Goal: Communication & Community: Ask a question

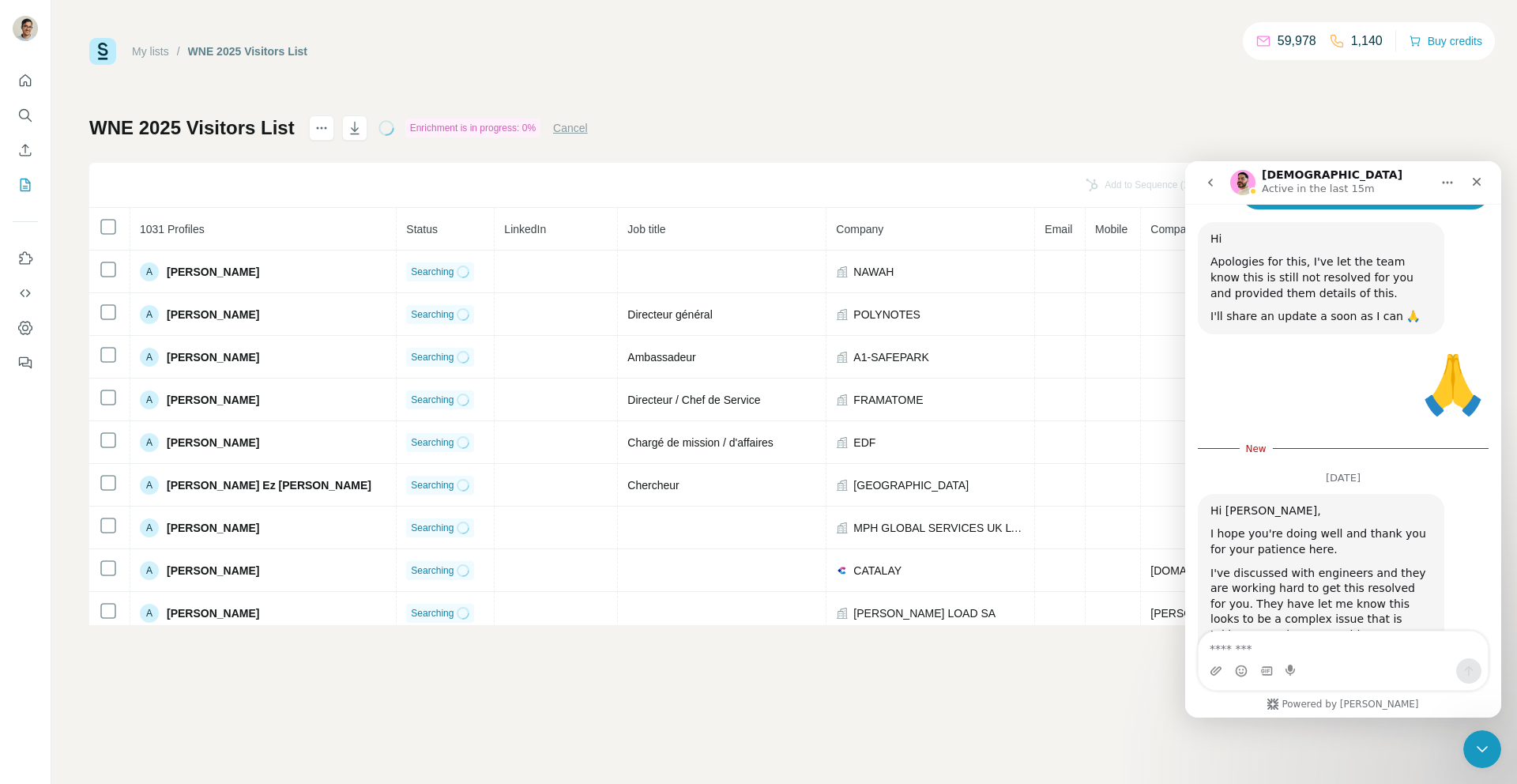
scroll to position [5661, 0]
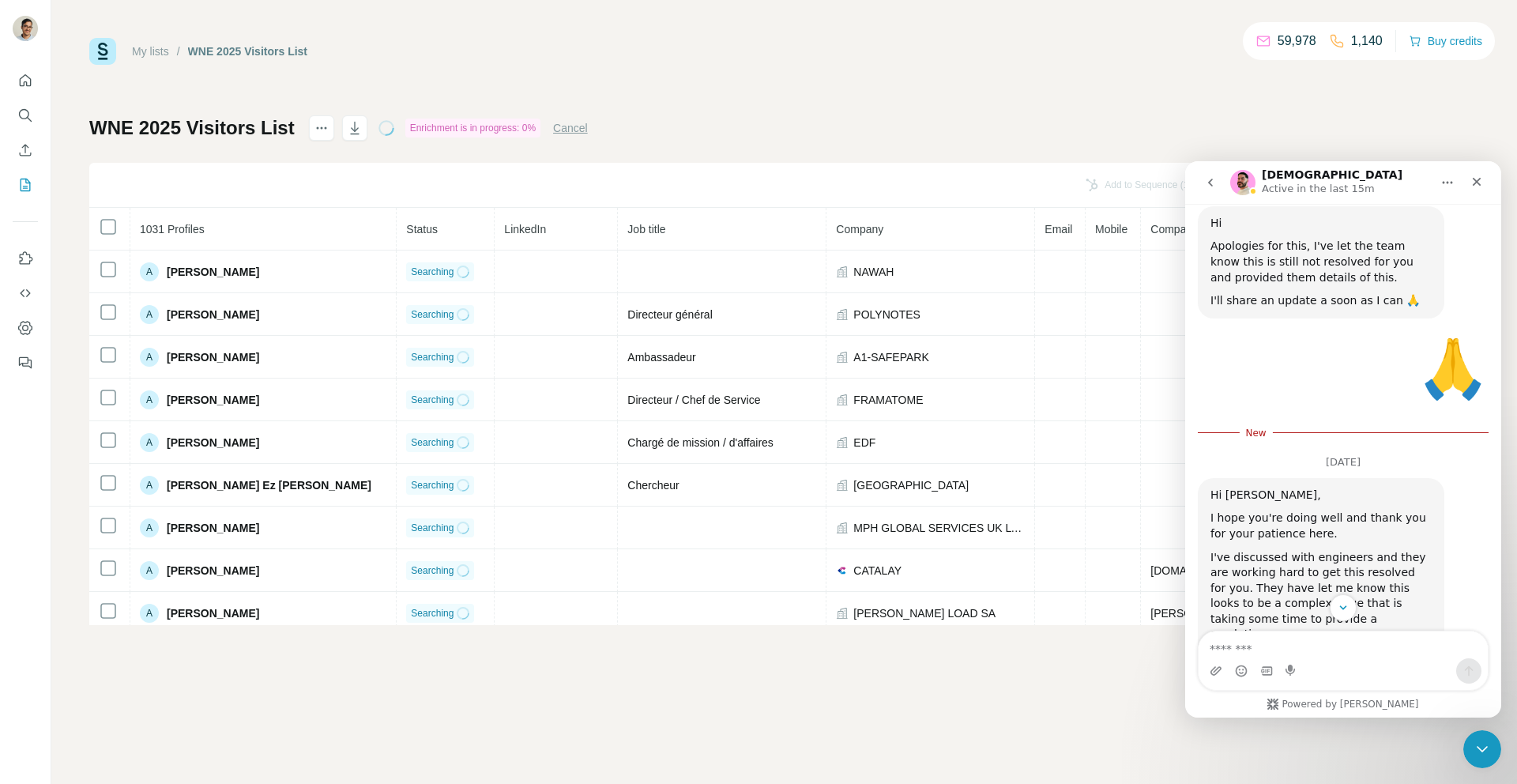
click at [1266, 689] on div "As a gesture of good will due to the time this is taking and I can understand t…" at bounding box center [1321, 751] width 221 height 124
click at [1267, 689] on div "As a gesture of good will due to the time this is taking and I can understand t…" at bounding box center [1321, 751] width 221 height 124
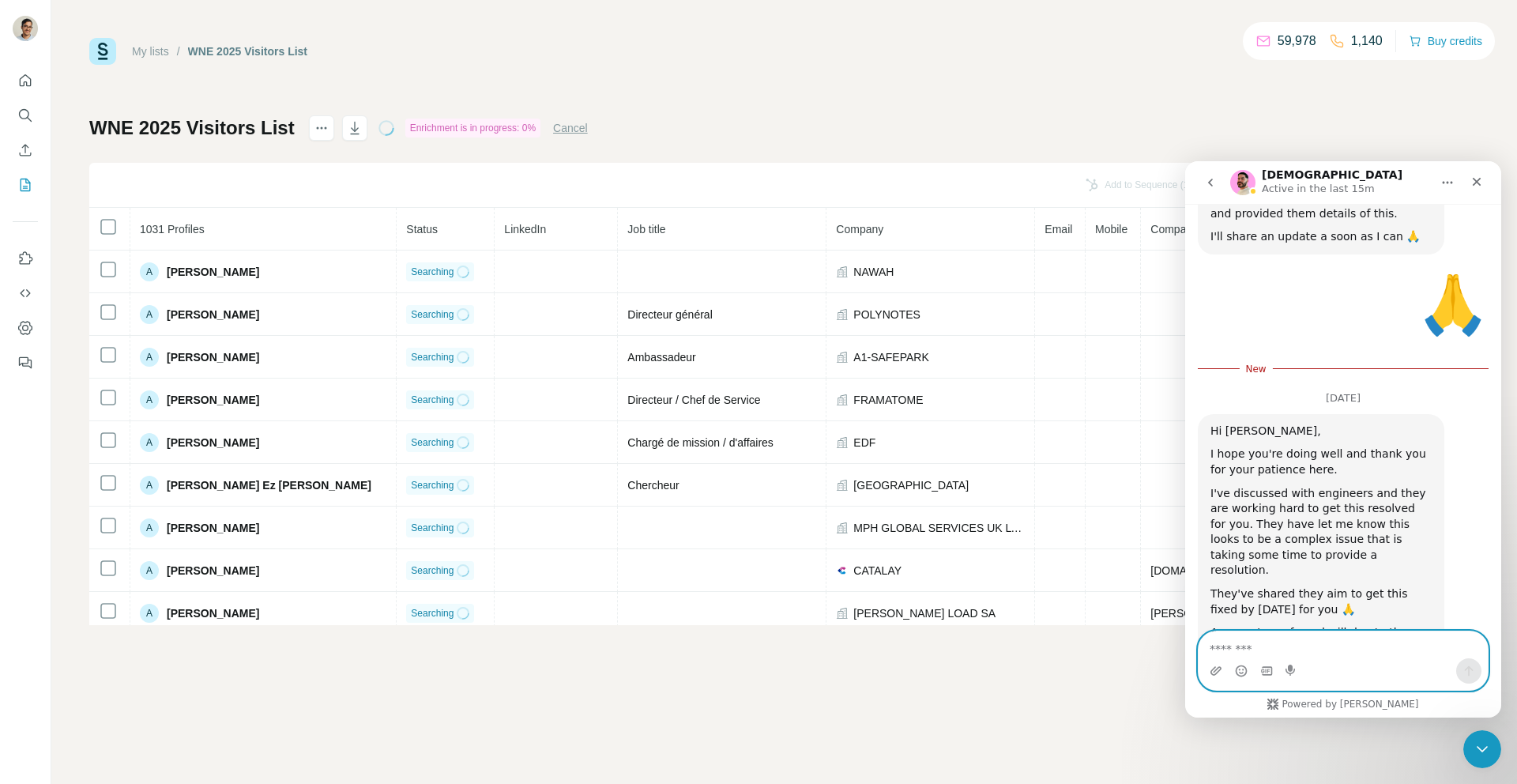
click at [1292, 648] on textarea "Message…" at bounding box center [1344, 644] width 289 height 27
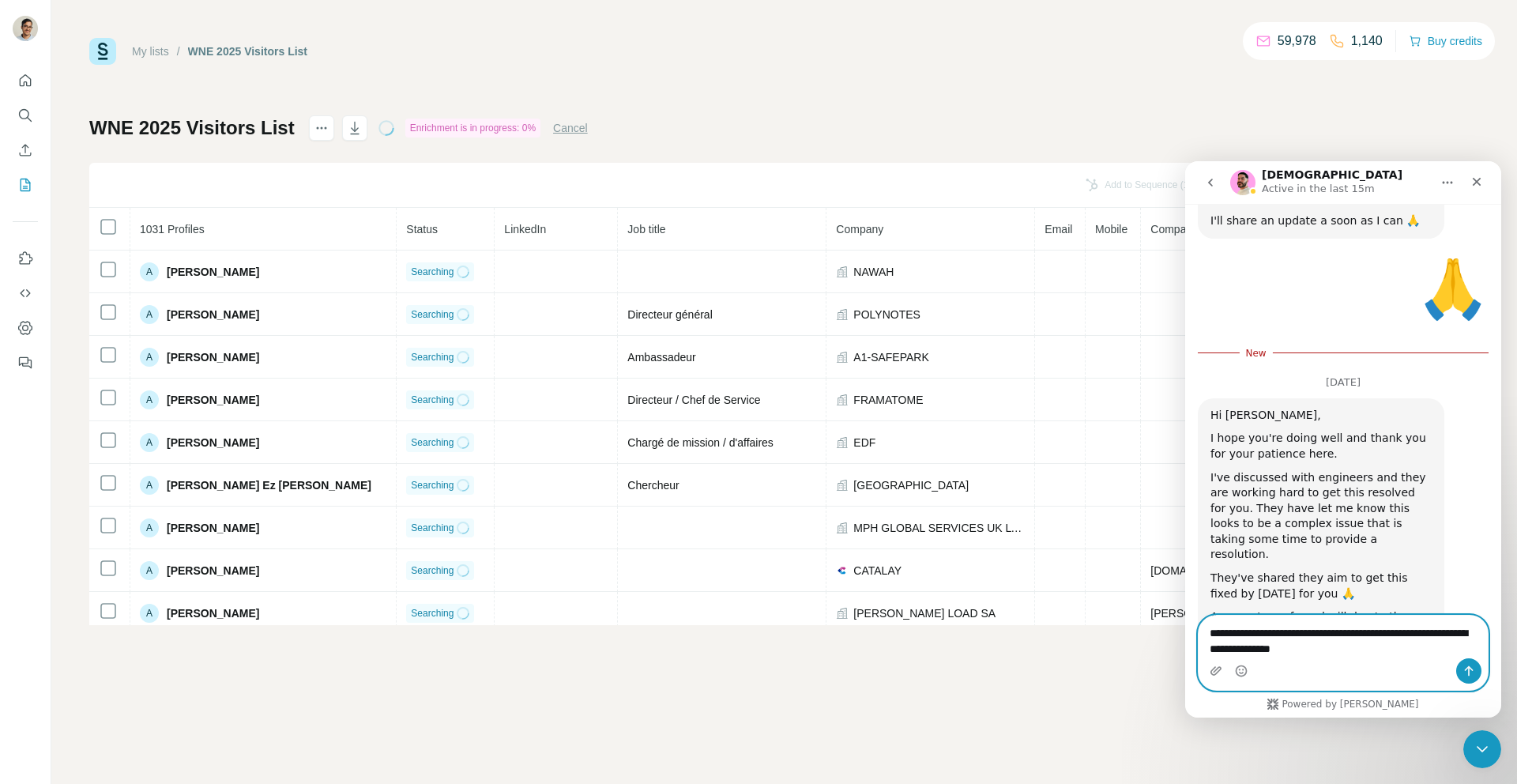
type textarea "**********"
click at [1480, 670] on button "Send a message…" at bounding box center [1469, 671] width 26 height 26
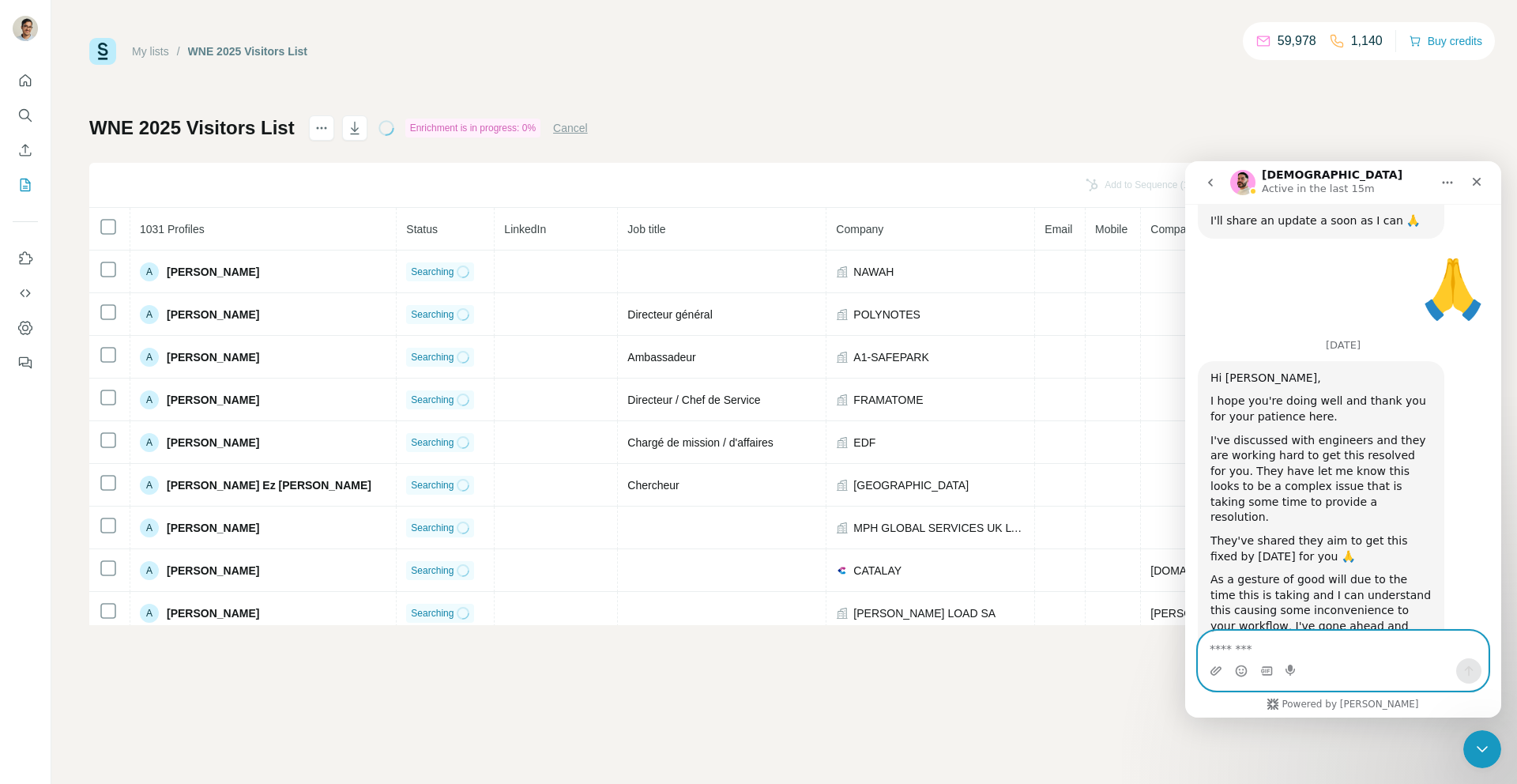
scroll to position [5751, 0]
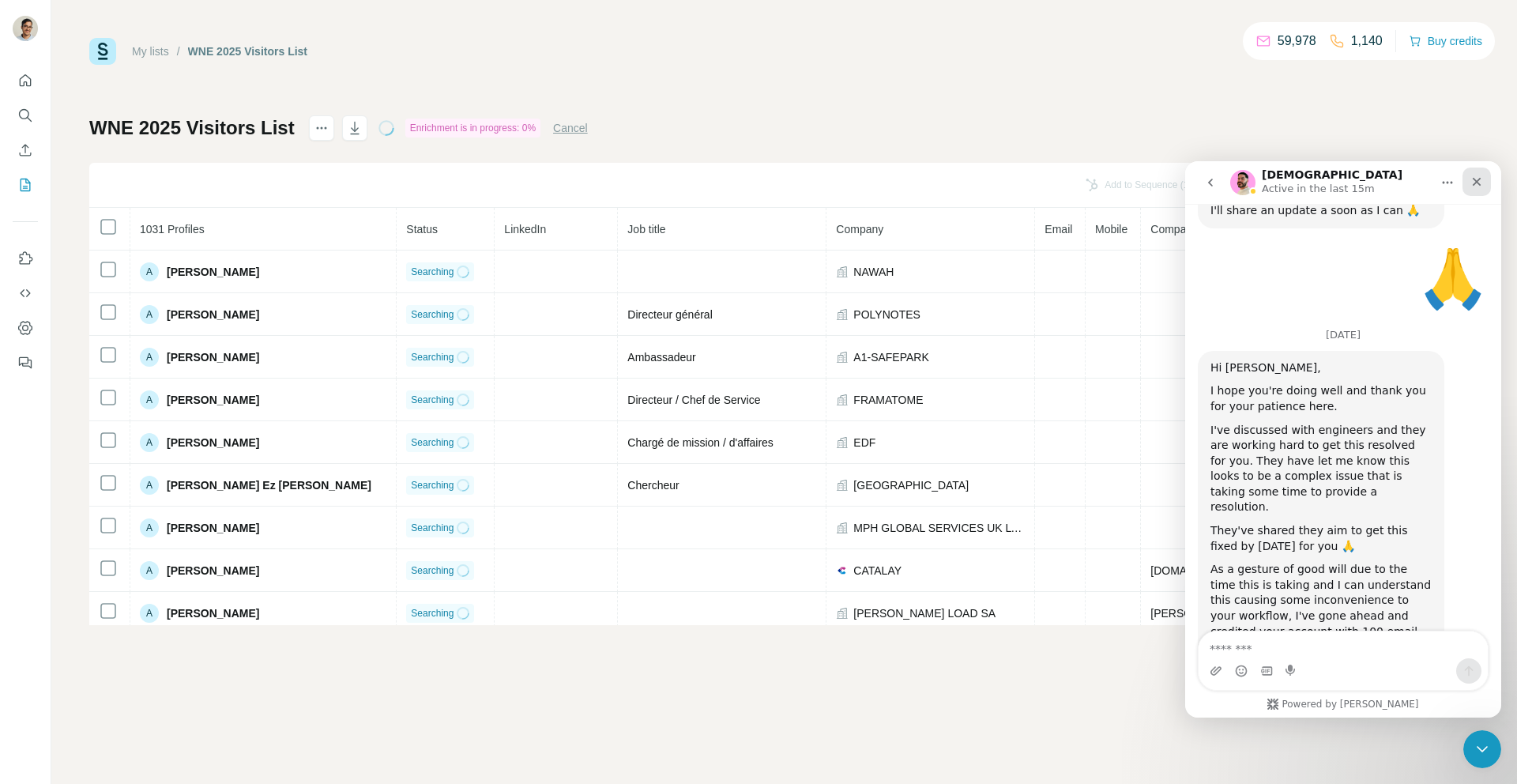
click at [1477, 188] on div "Close" at bounding box center [1477, 181] width 29 height 29
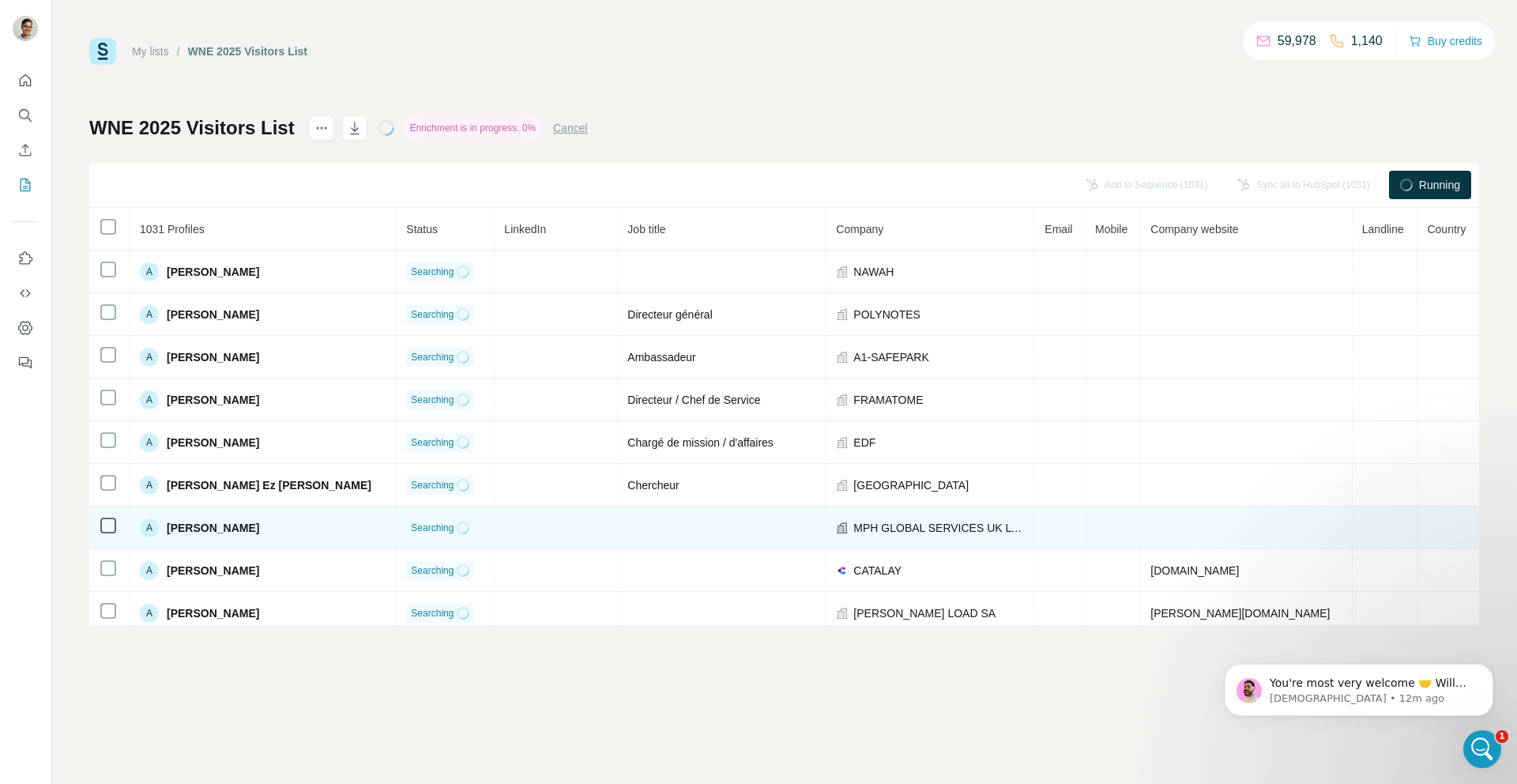
scroll to position [5836, 0]
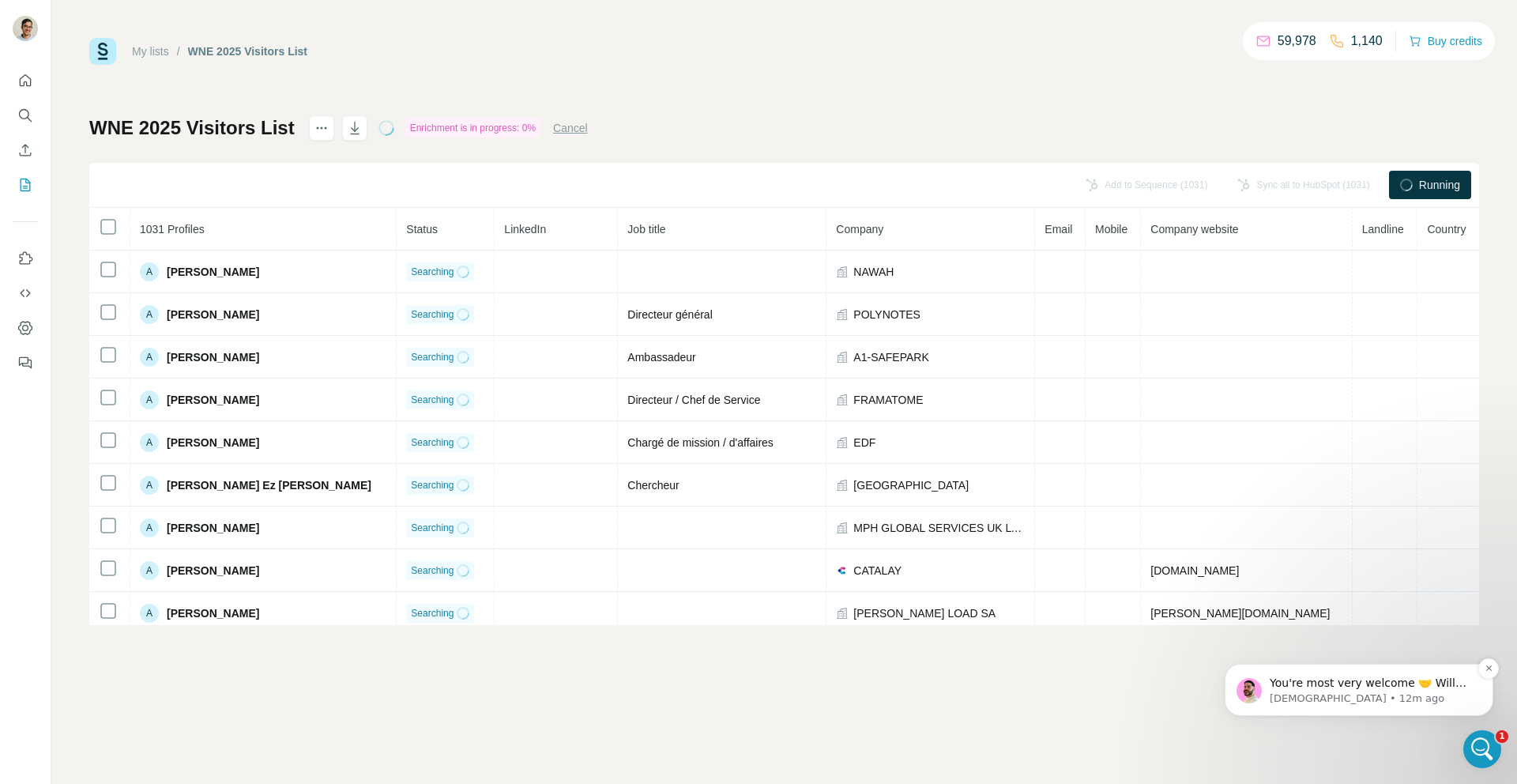
click at [1351, 716] on div "You're most very welcome 🤝 Will keep you updated with any new information I rec…" at bounding box center [1359, 690] width 269 height 52
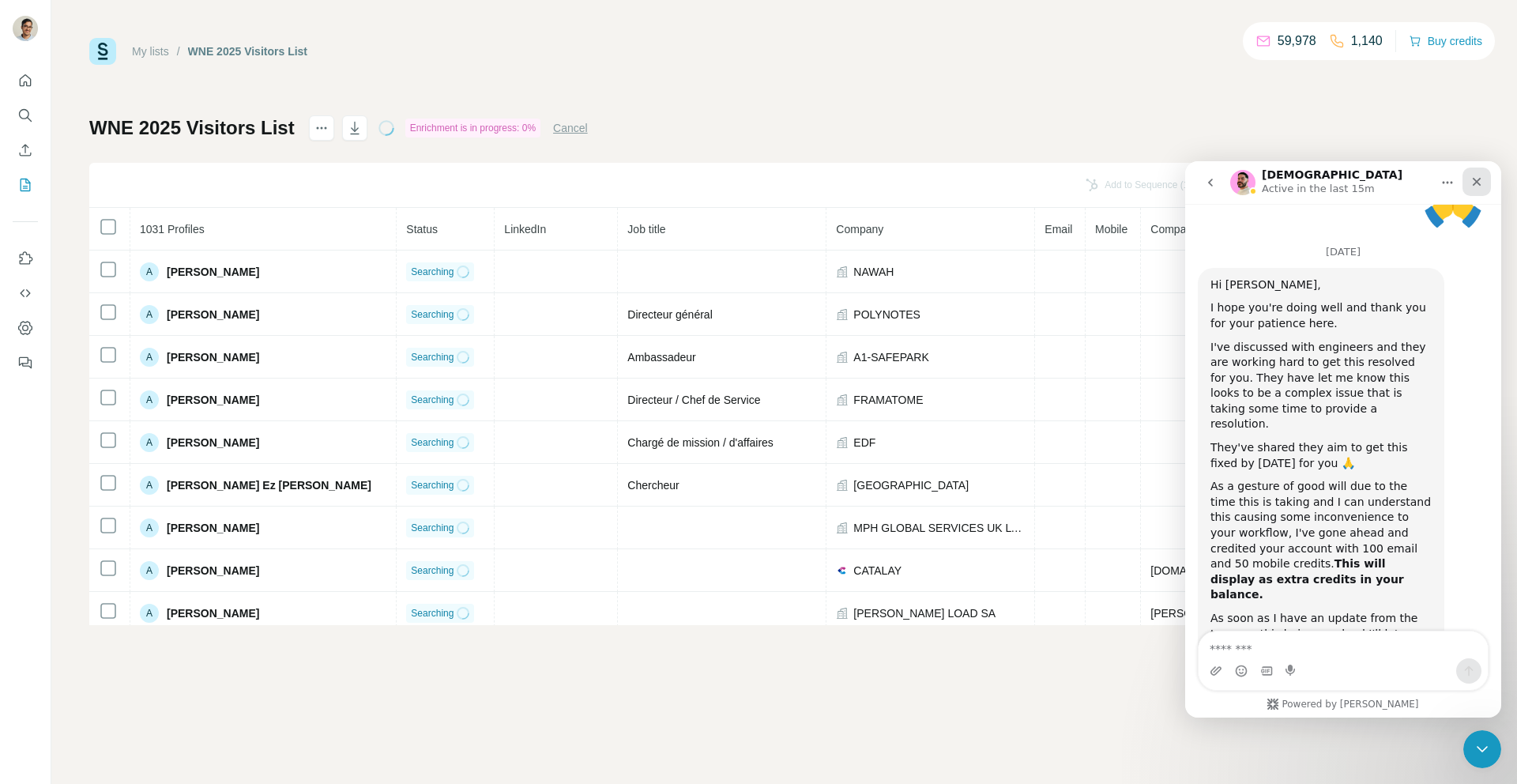
click at [1485, 189] on div "Close" at bounding box center [1477, 181] width 29 height 29
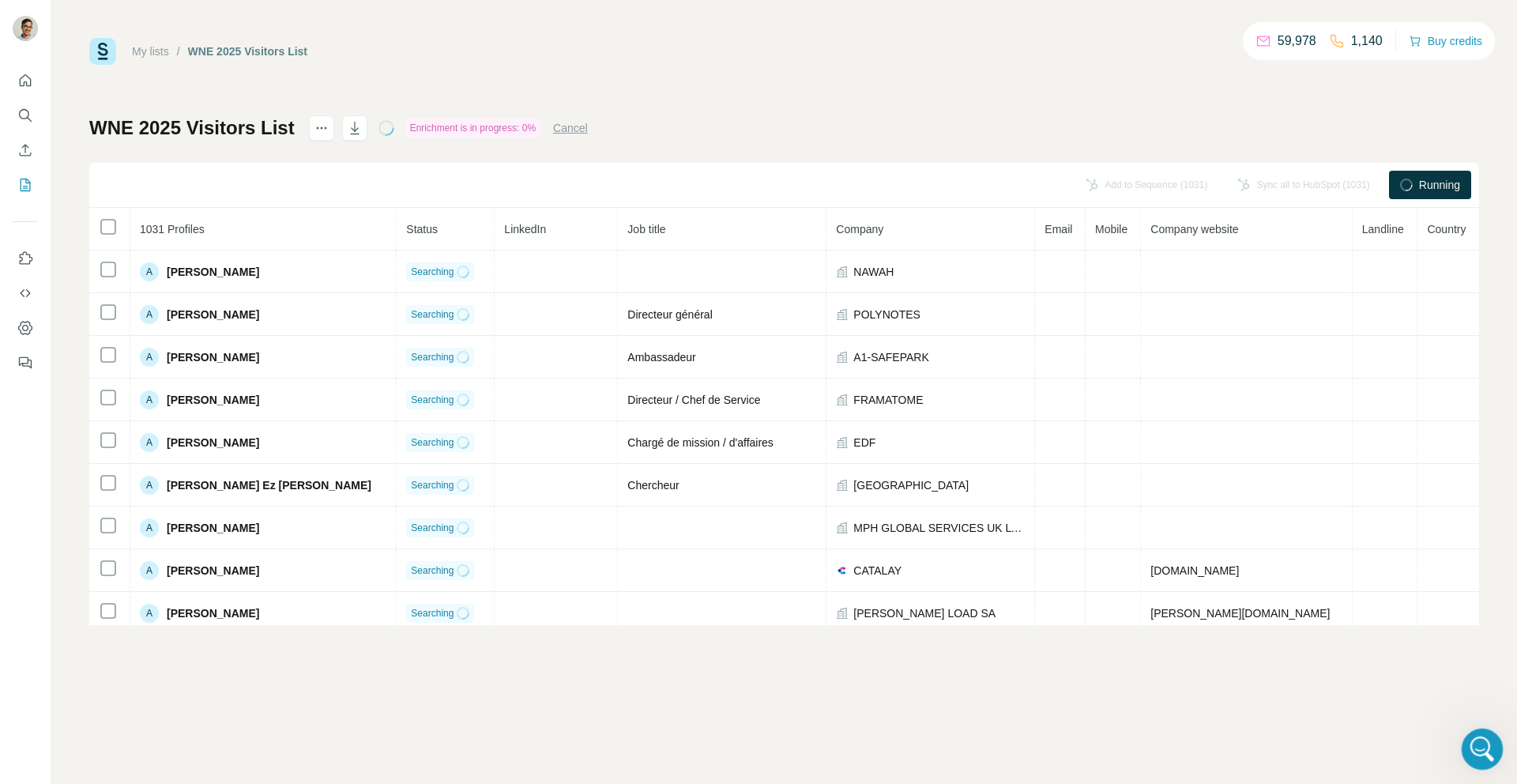
click at [1497, 752] on div "Open Intercom Messenger" at bounding box center [1480, 747] width 52 height 52
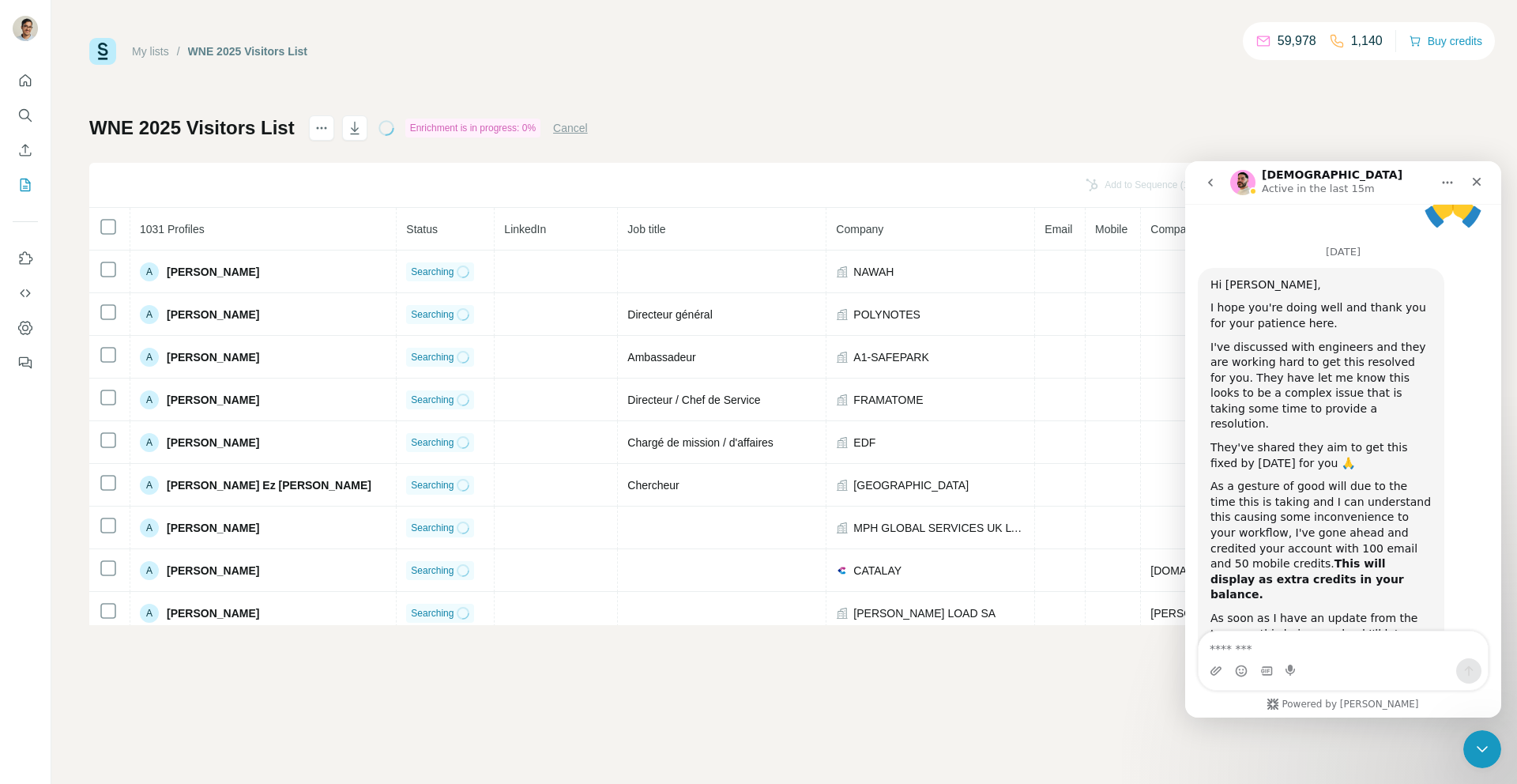
click at [1311, 611] on div "As soon as I have an update from the team on this being resolved I'll let you k…" at bounding box center [1321, 633] width 221 height 46
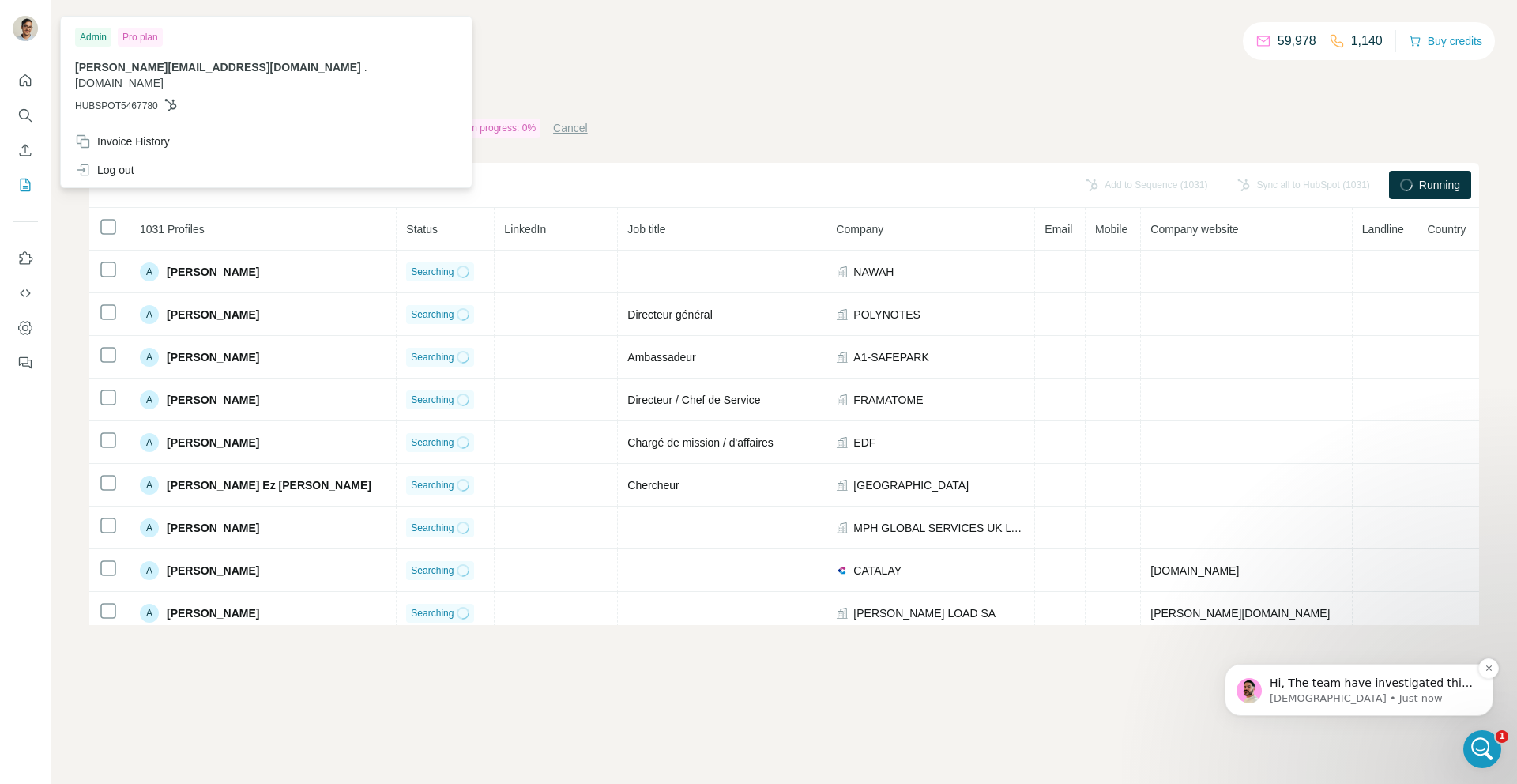
click at [1406, 692] on p "[DEMOGRAPHIC_DATA] • Just now" at bounding box center [1371, 698] width 204 height 14
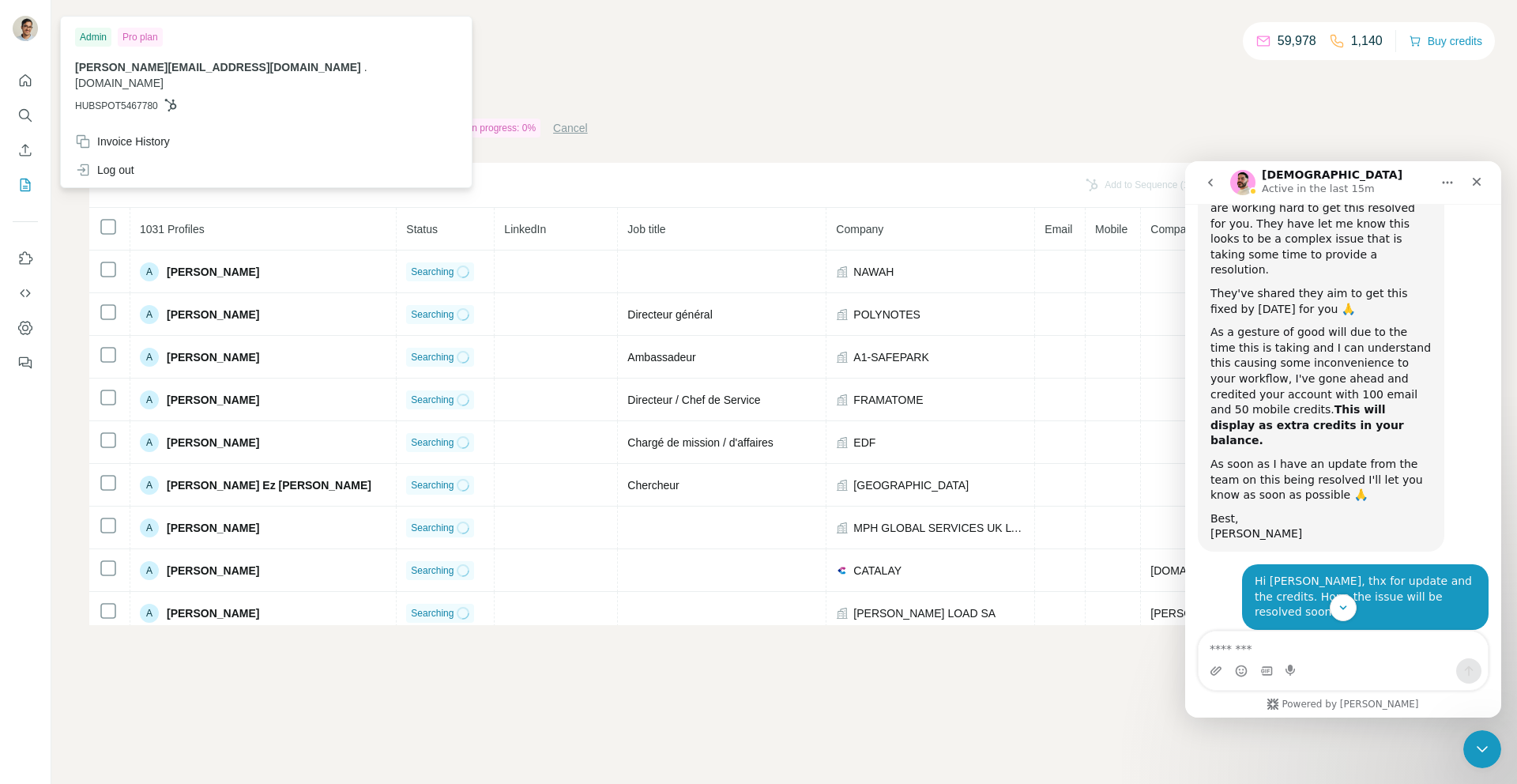
scroll to position [5992, 0]
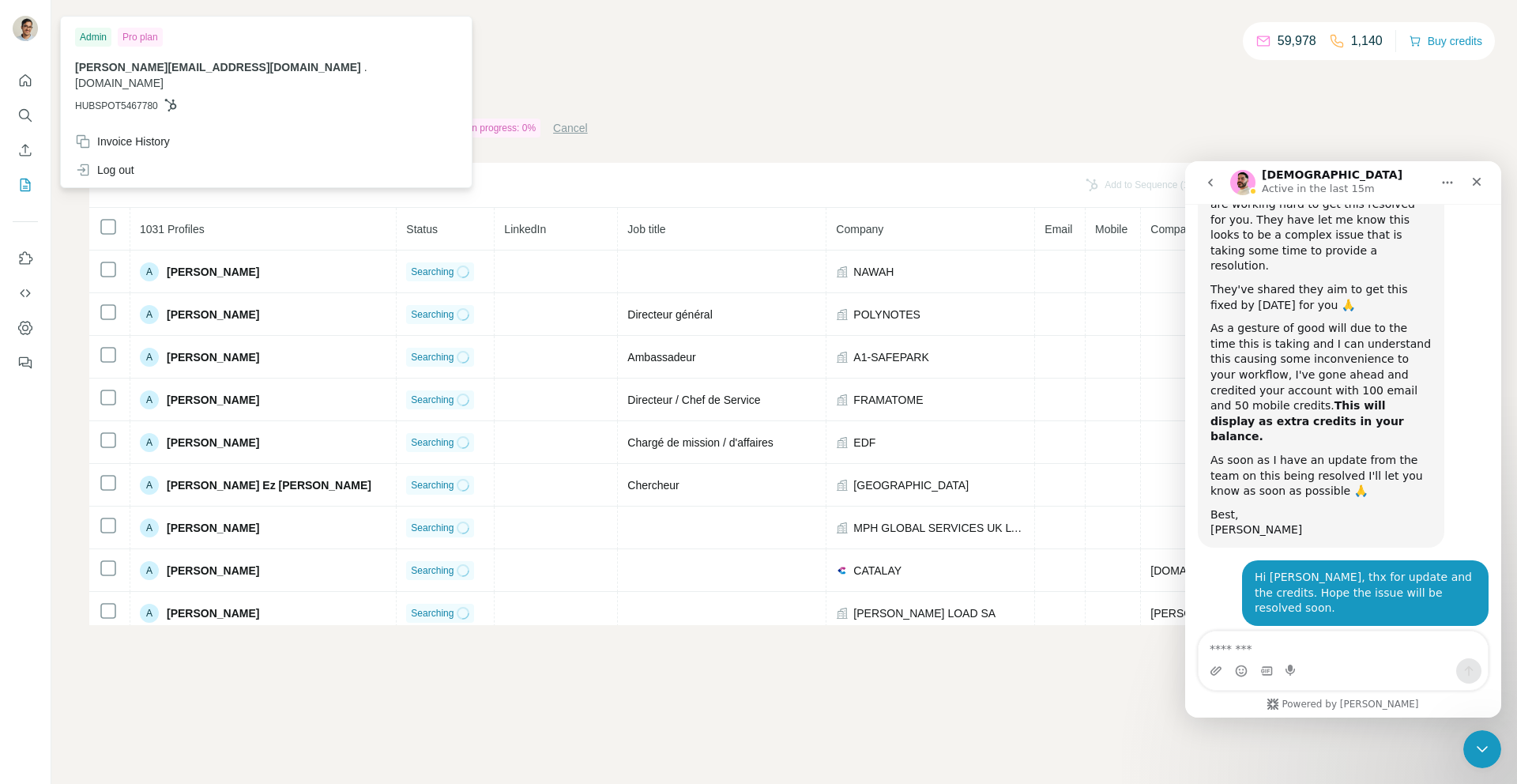
click at [992, 714] on div "My lists / WNE 2025 Visitors List 59,978 1,140 Buy credits WNE 2025 Visitors Li…" at bounding box center [784, 392] width 1466 height 784
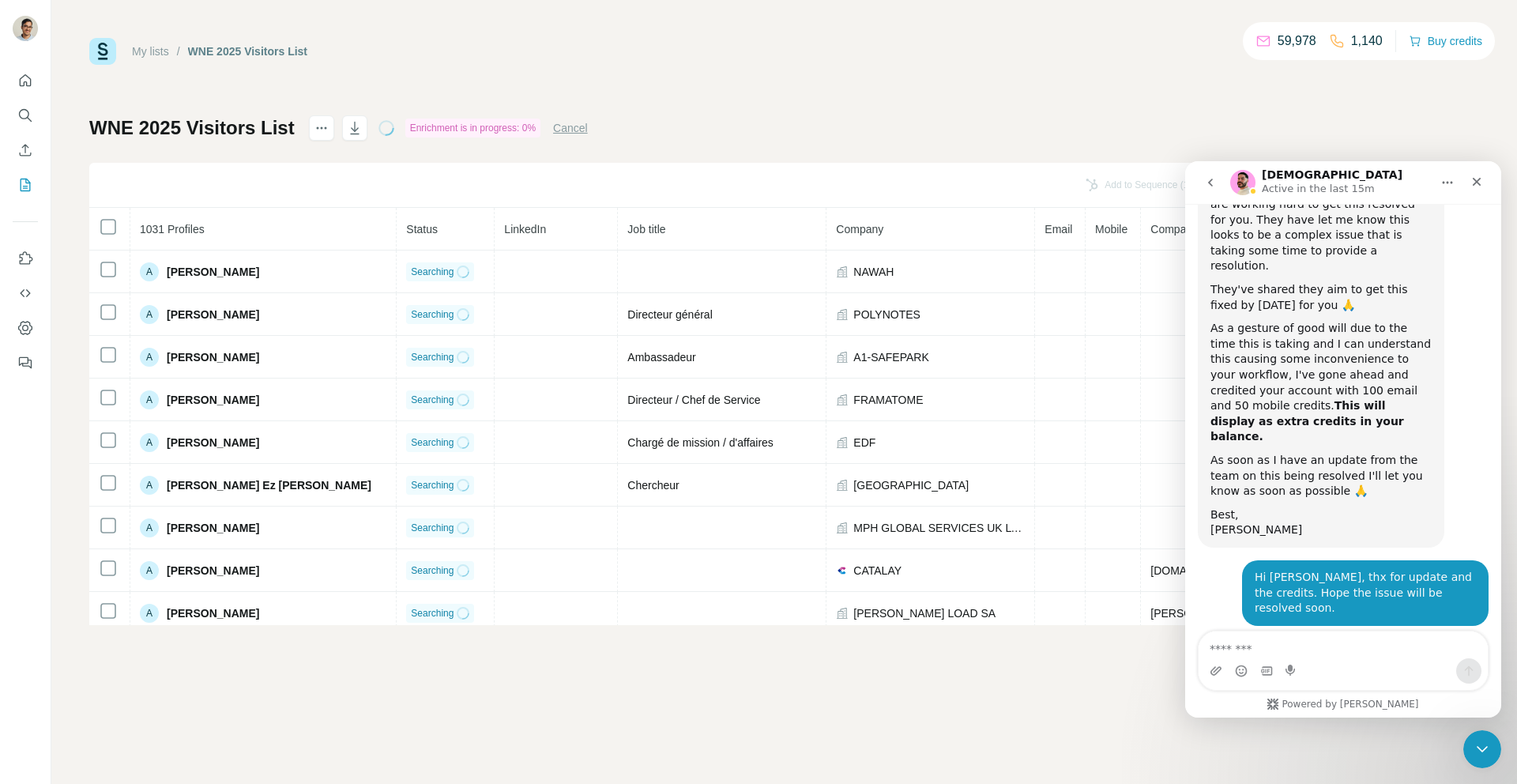
drag, startPoint x: 1292, startPoint y: 571, endPoint x: 1346, endPoint y: 575, distance: 54.1
click at [1302, 652] on textarea "Message…" at bounding box center [1344, 644] width 289 height 27
type textarea "**********"
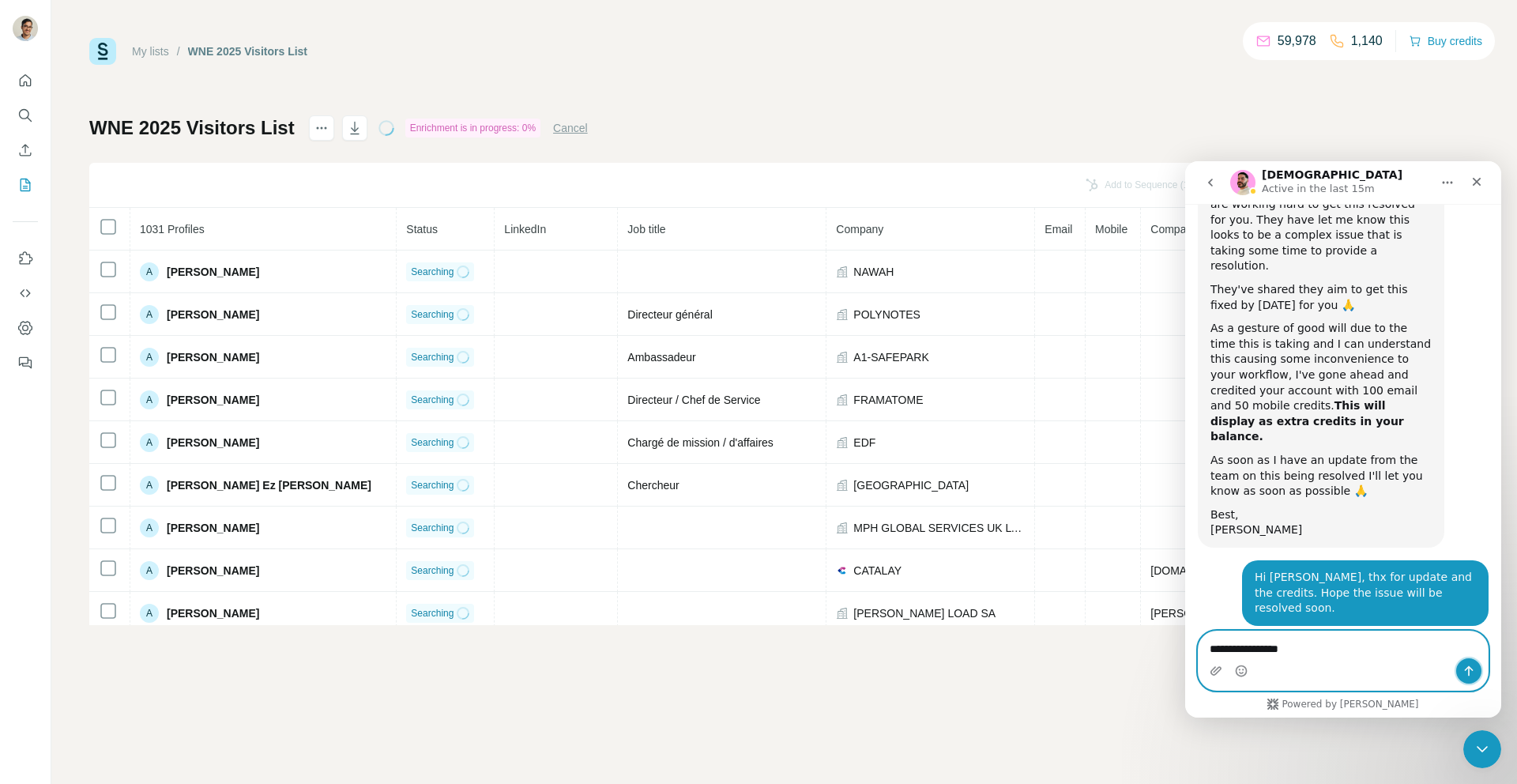
click at [1472, 664] on button "Send a message…" at bounding box center [1469, 671] width 26 height 26
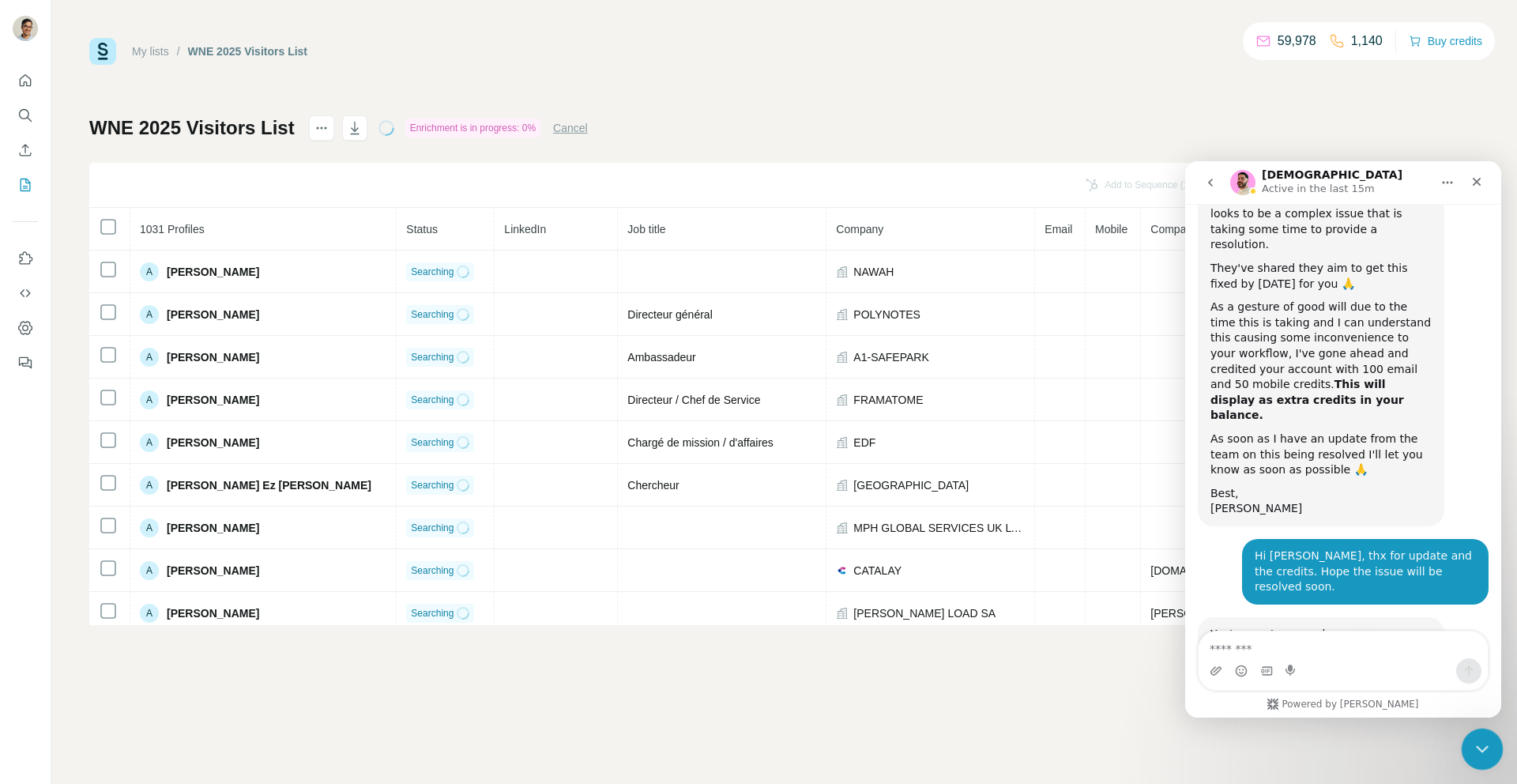
click at [1487, 749] on icon "Close Intercom Messenger" at bounding box center [1480, 746] width 19 height 19
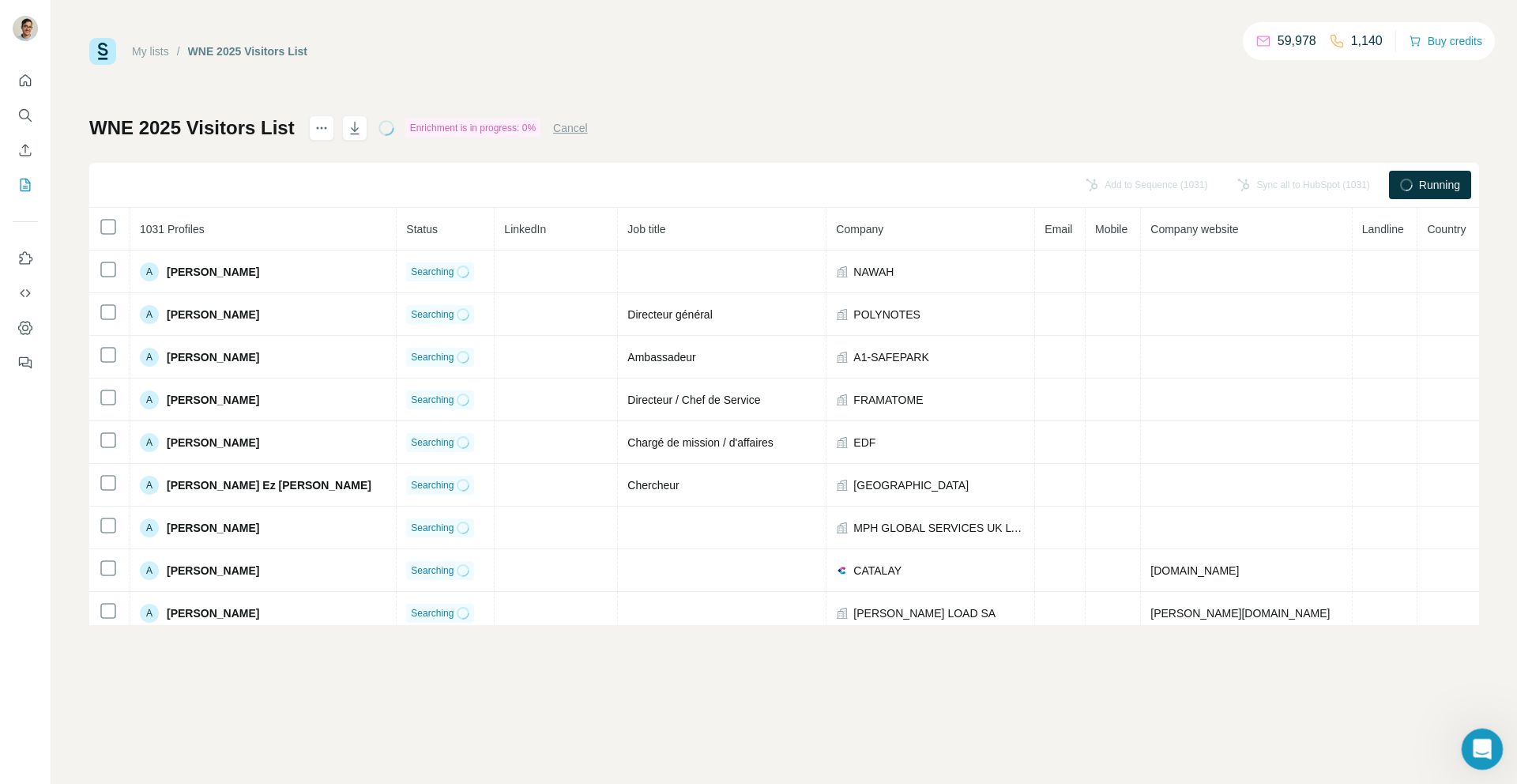
click at [1487, 749] on icon "Open Intercom Messenger" at bounding box center [1481, 747] width 27 height 27
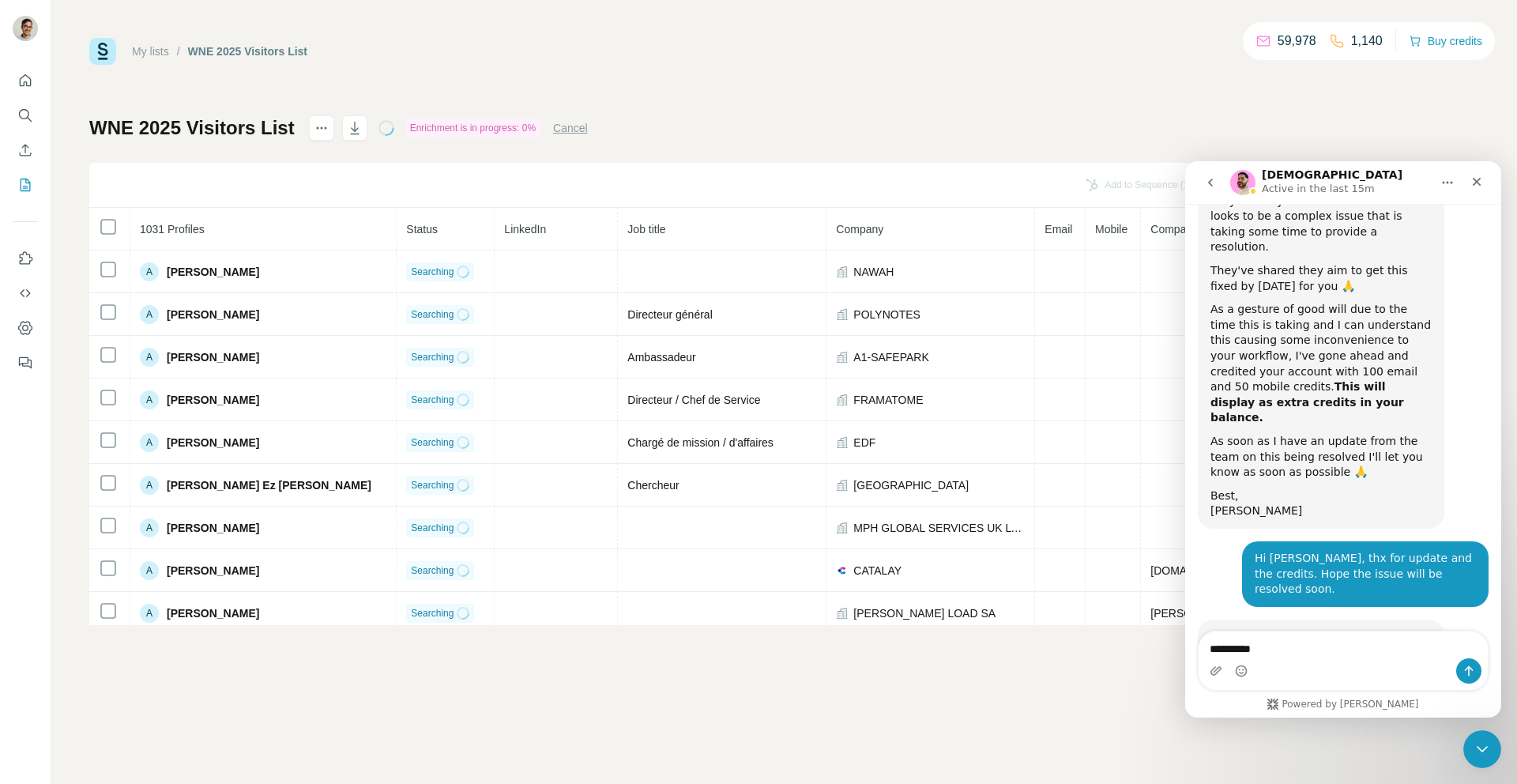
type textarea "*********"
click at [1368, 654] on textarea "*********" at bounding box center [1344, 644] width 289 height 27
click at [1062, 777] on div "My lists / WNE 2025 Visitors List 59,978 1,140 Buy credits WNE 2025 Visitors Li…" at bounding box center [784, 392] width 1466 height 784
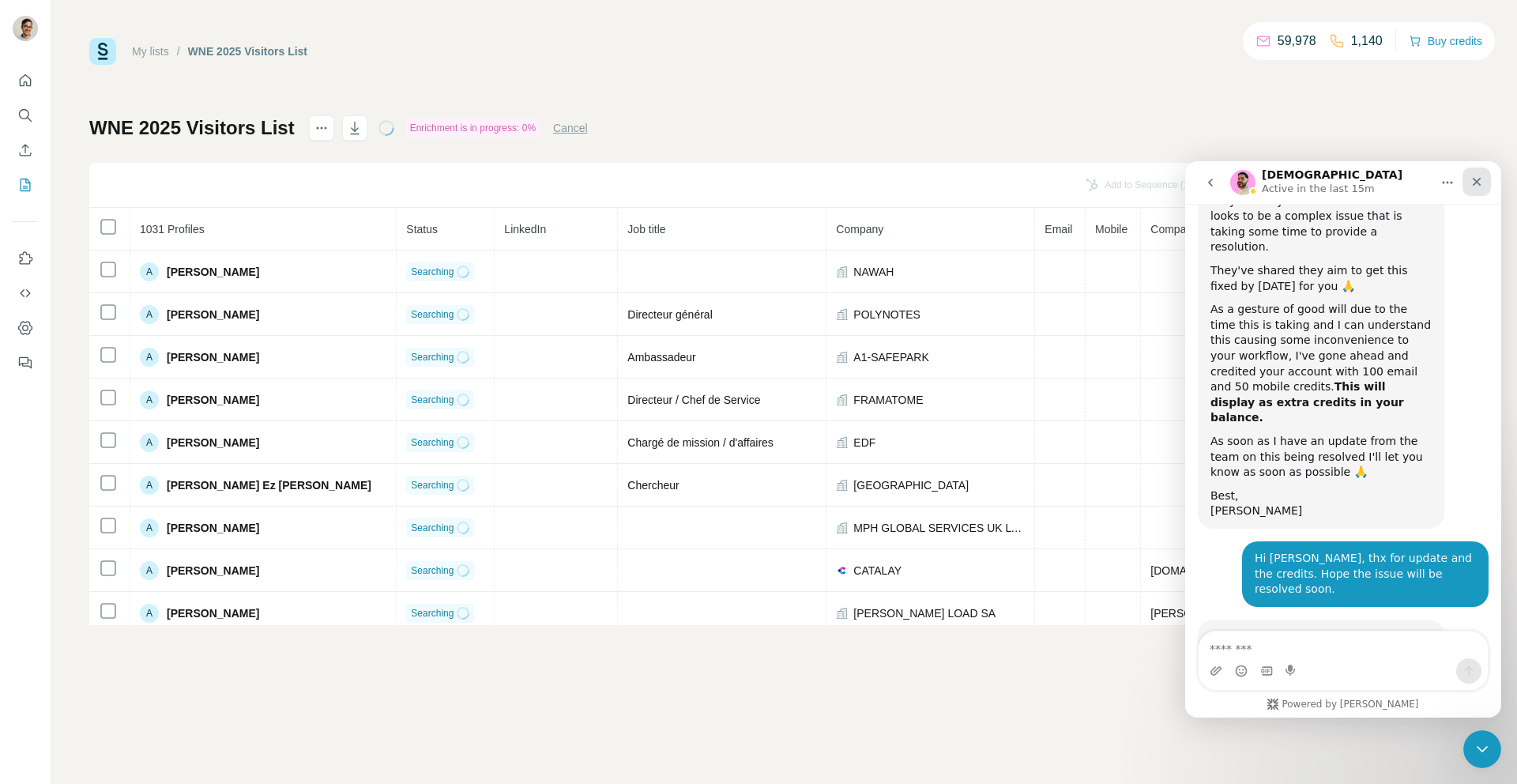
click at [1479, 183] on icon "Close" at bounding box center [1477, 181] width 13 height 13
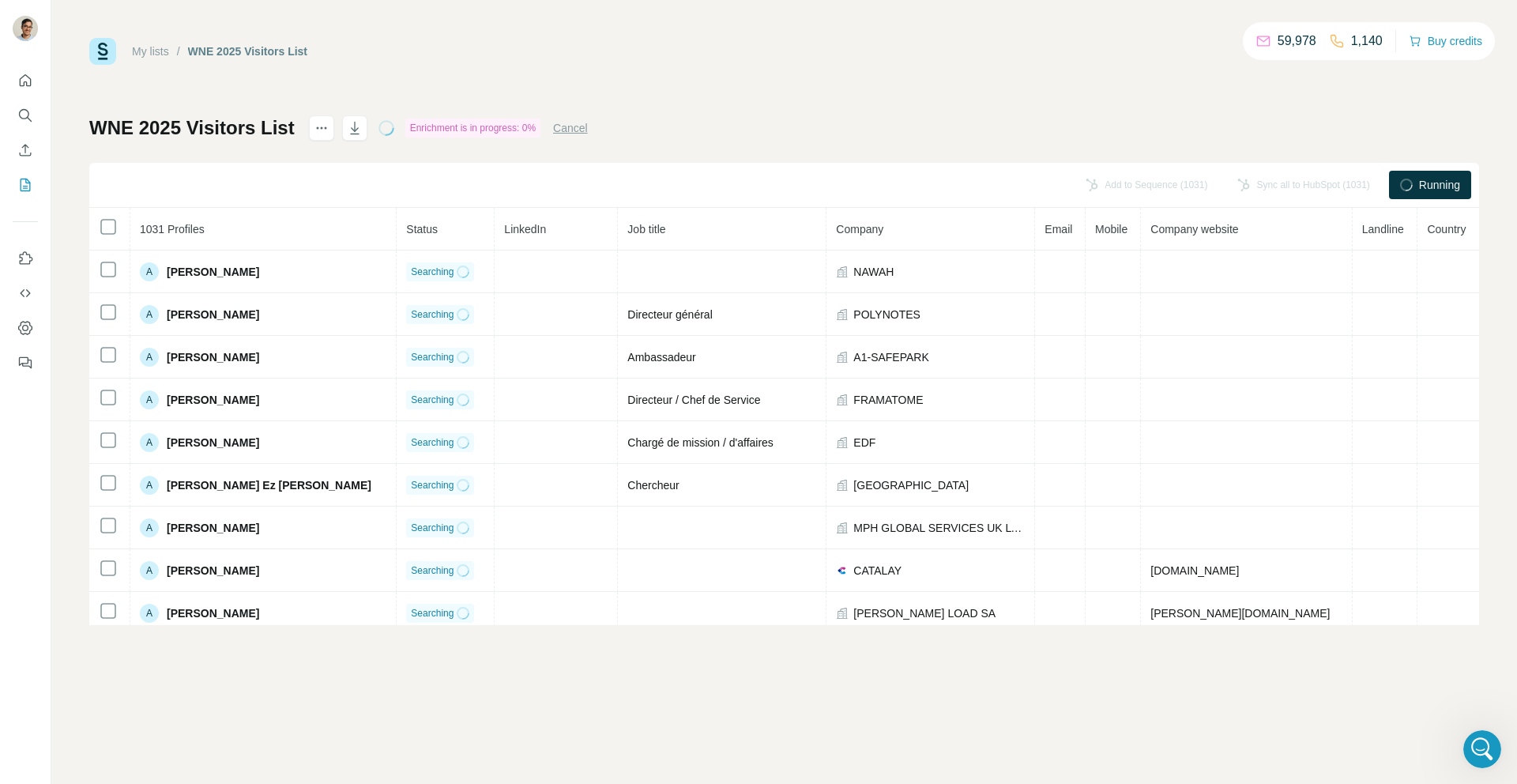
click at [580, 130] on button "Cancel" at bounding box center [570, 128] width 34 height 16
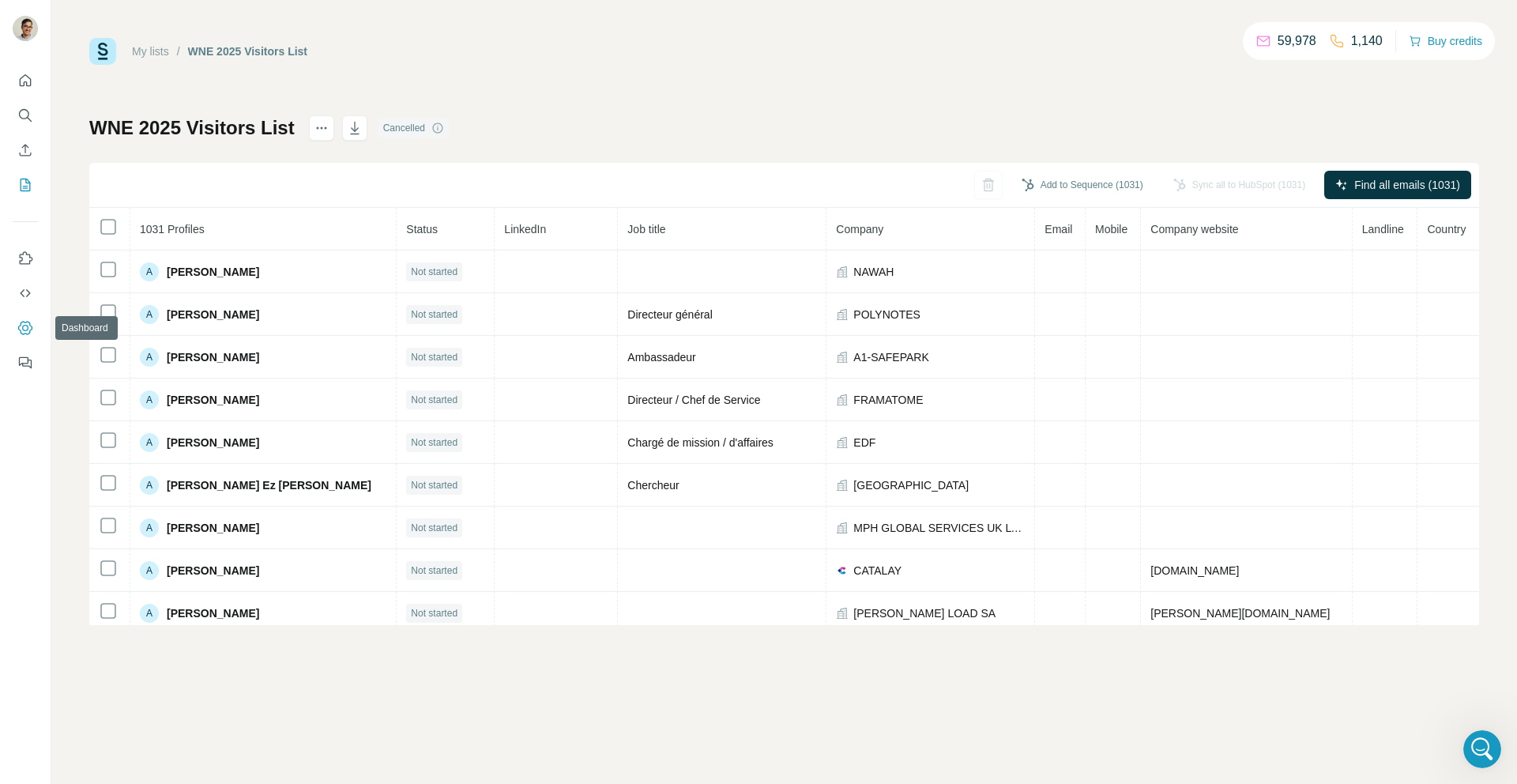
click at [26, 332] on icon "Dashboard" at bounding box center [25, 328] width 14 height 14
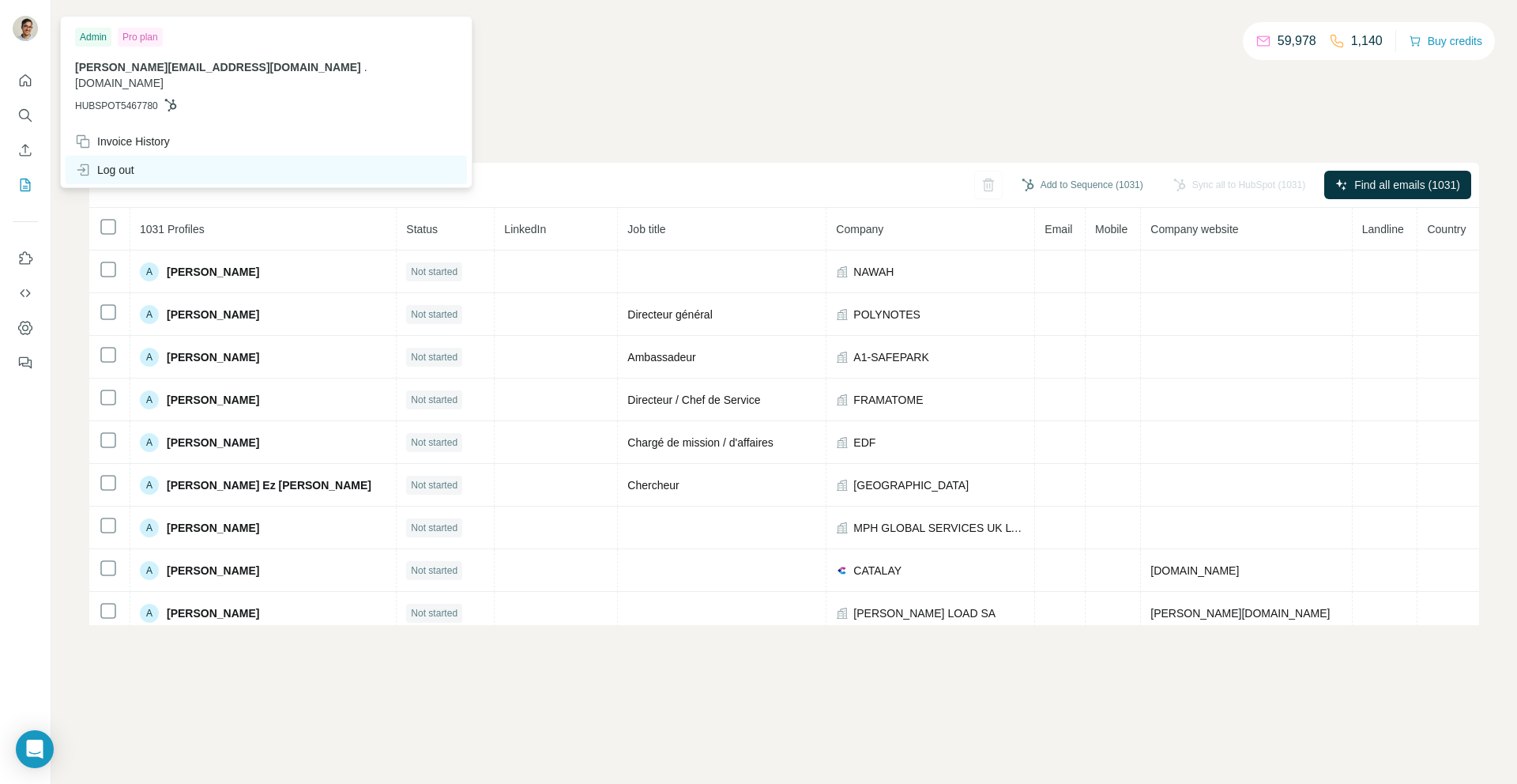
click at [127, 162] on div "Log out" at bounding box center [104, 170] width 59 height 16
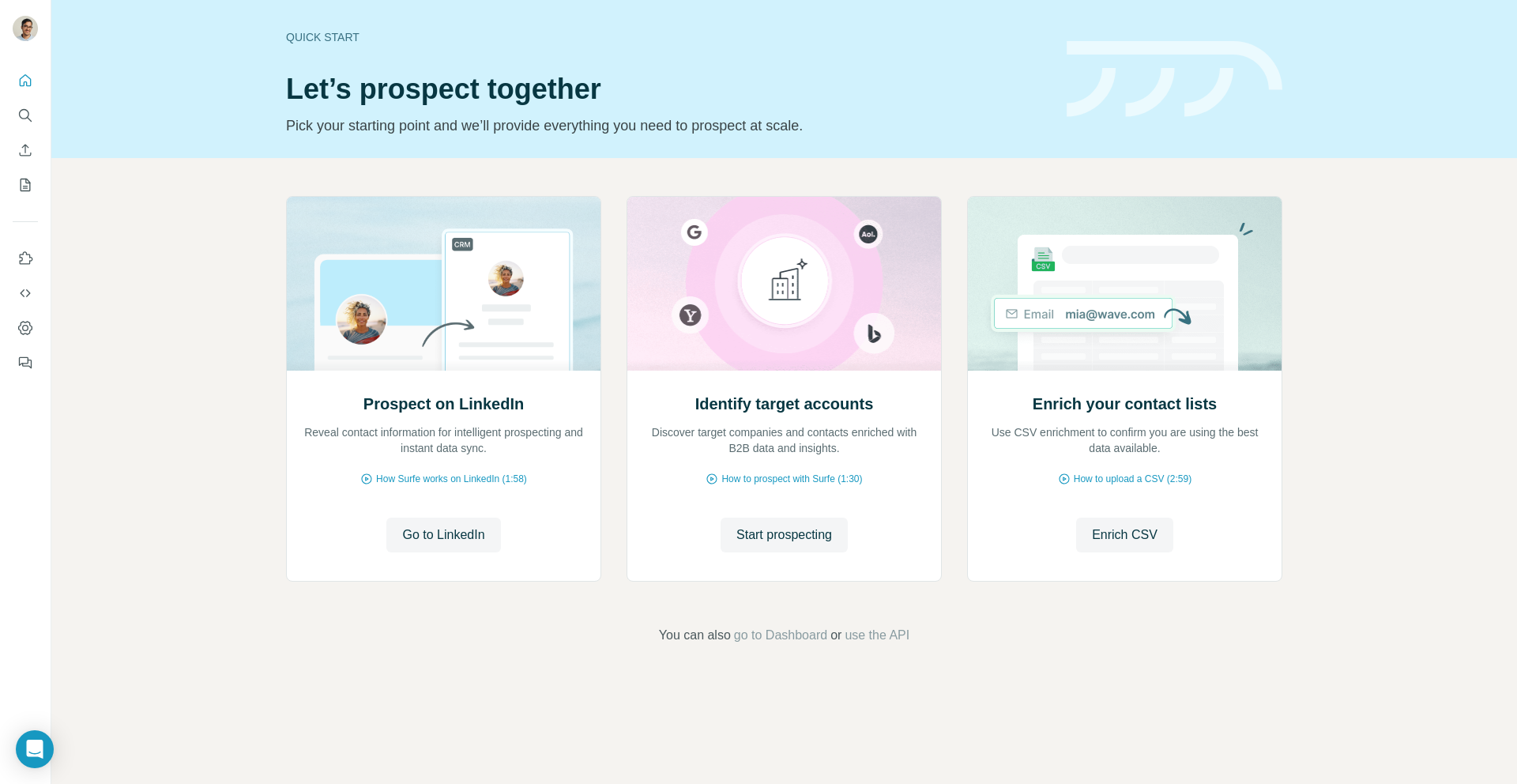
click at [34, 183] on button "My lists" at bounding box center [26, 185] width 26 height 29
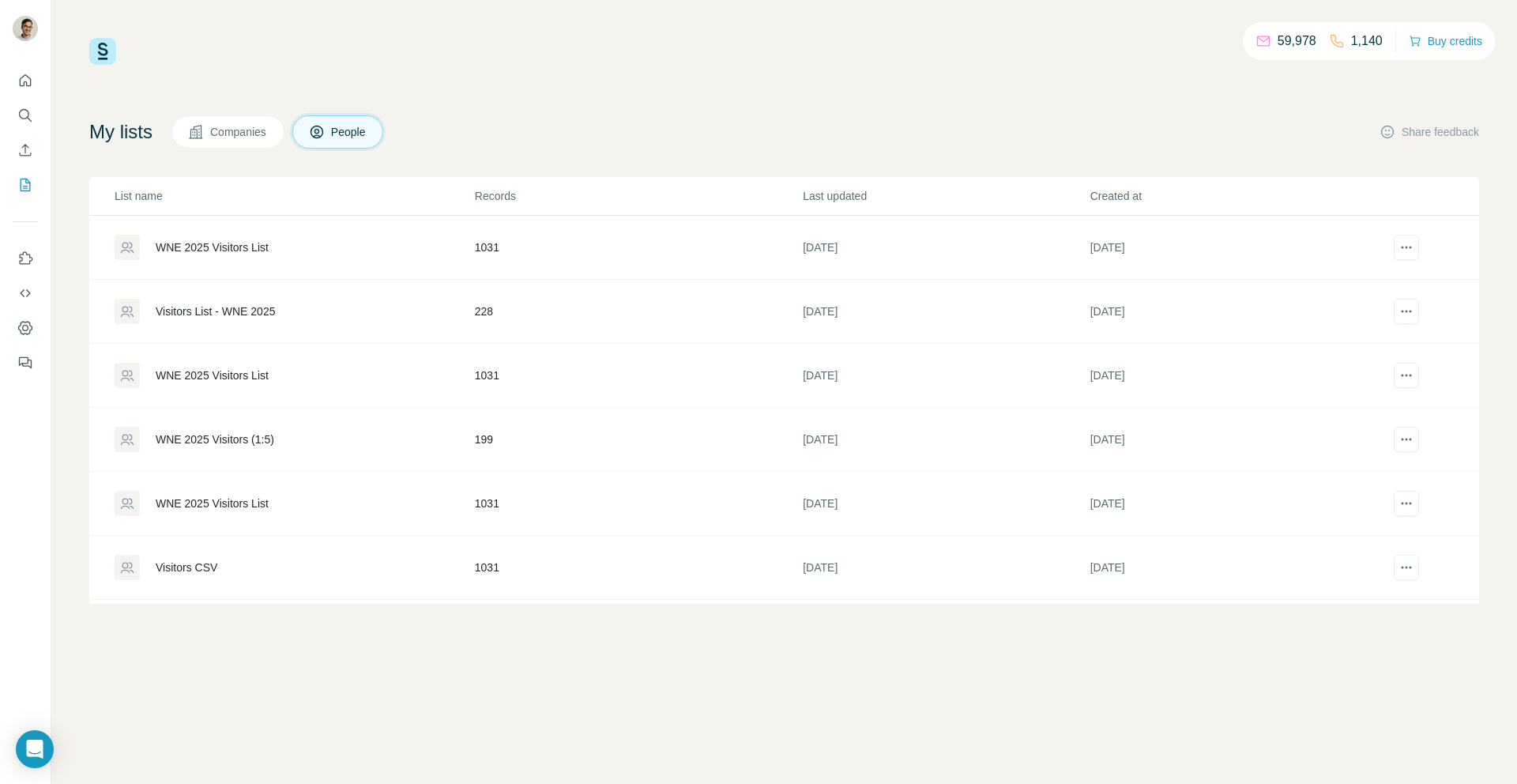
click at [240, 231] on td "WNE 2025 Visitors List" at bounding box center [281, 247] width 385 height 64
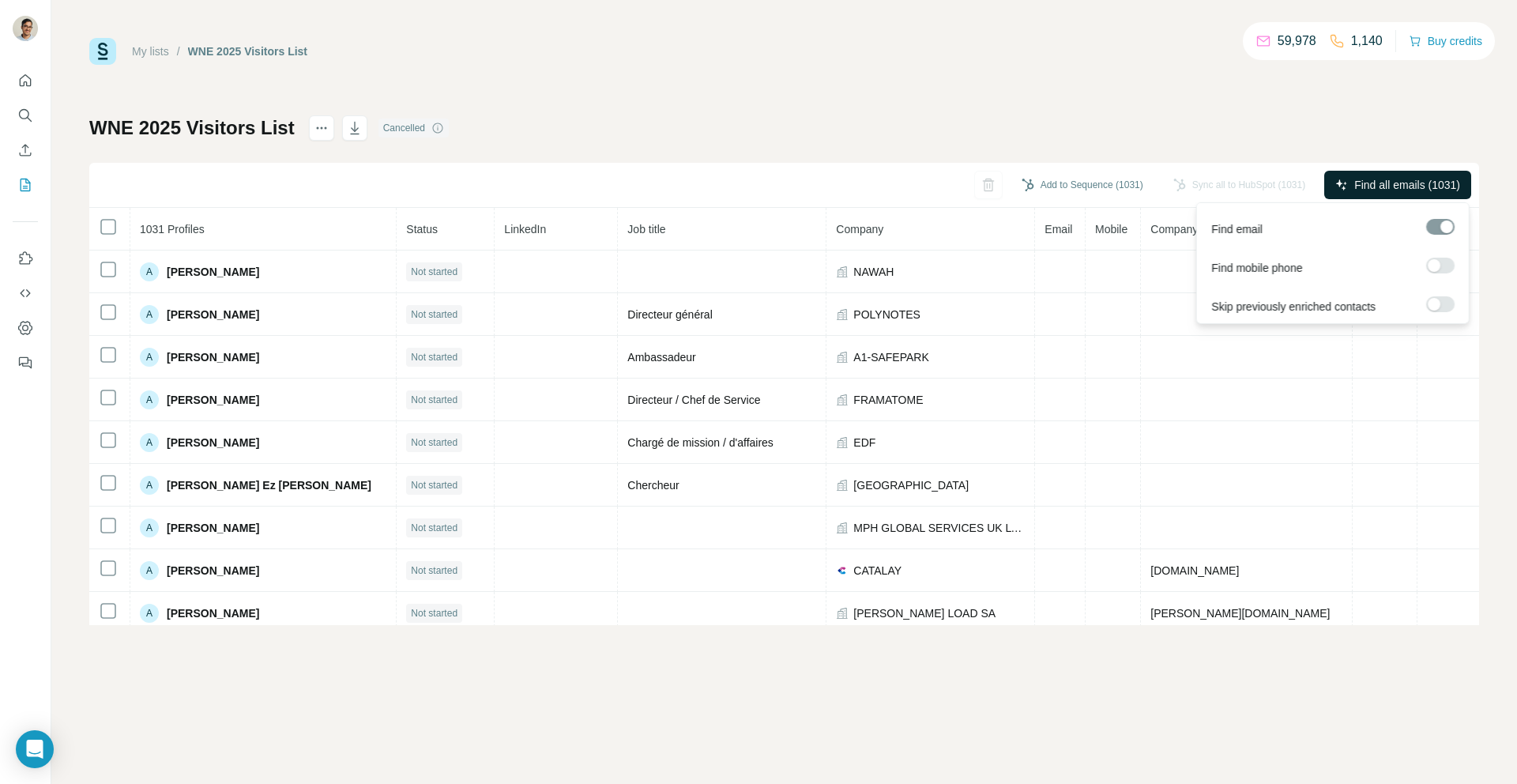
click at [1355, 191] on span "Find all emails (1031)" at bounding box center [1408, 185] width 106 height 16
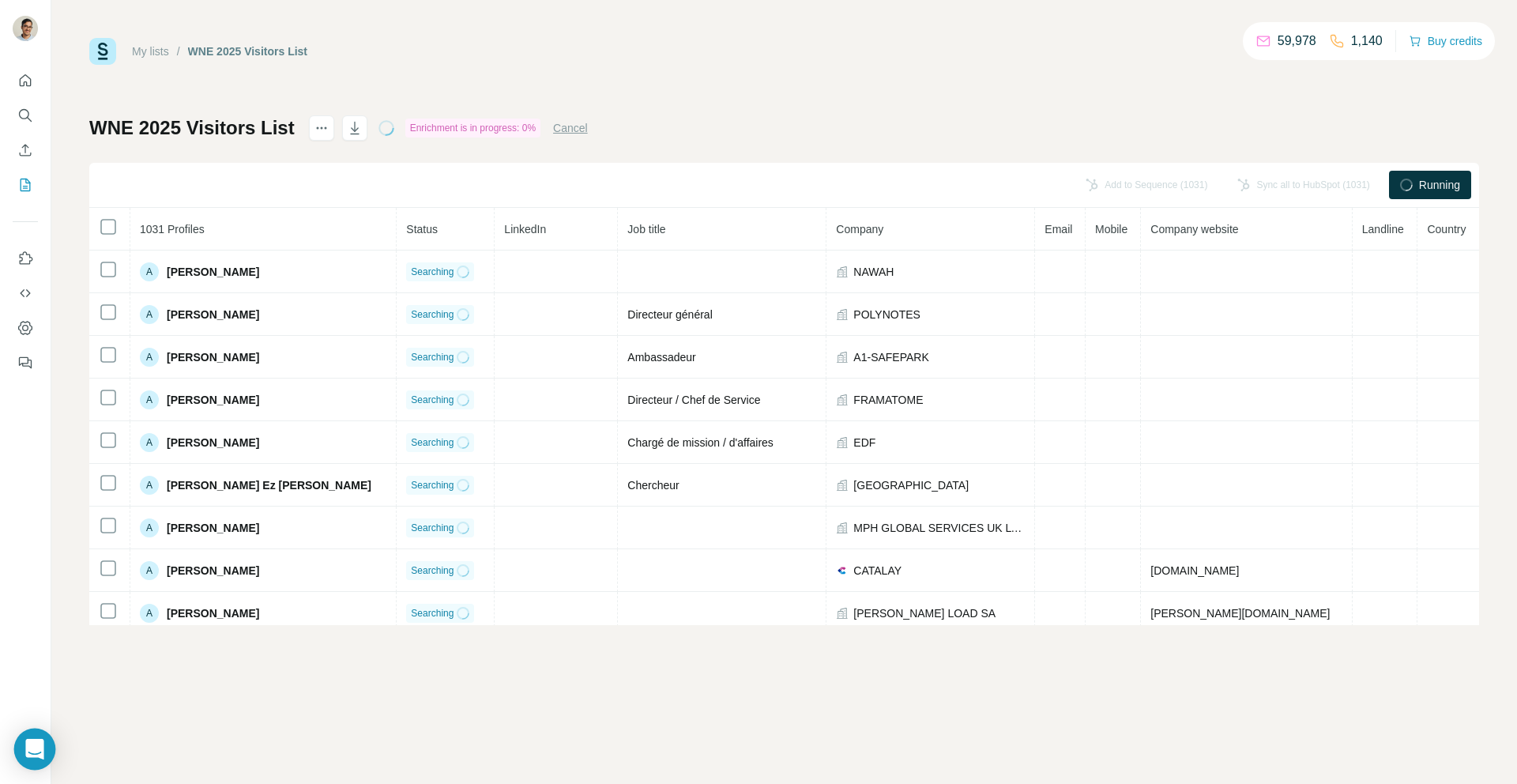
click at [44, 735] on div "Open Intercom Messenger" at bounding box center [34, 750] width 42 height 42
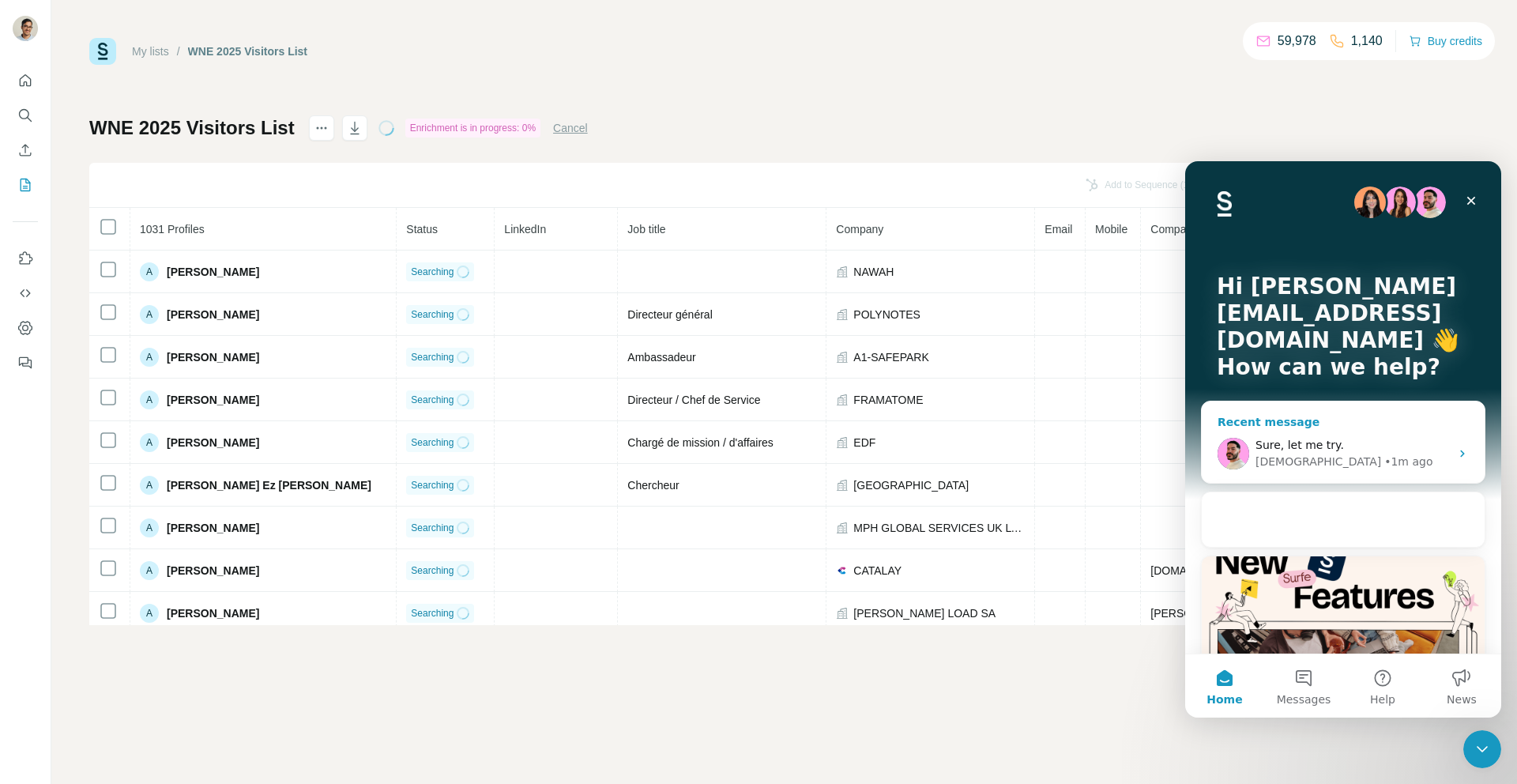
click at [1321, 473] on div "Sure, let me try. Christian • 1m ago" at bounding box center [1344, 452] width 283 height 58
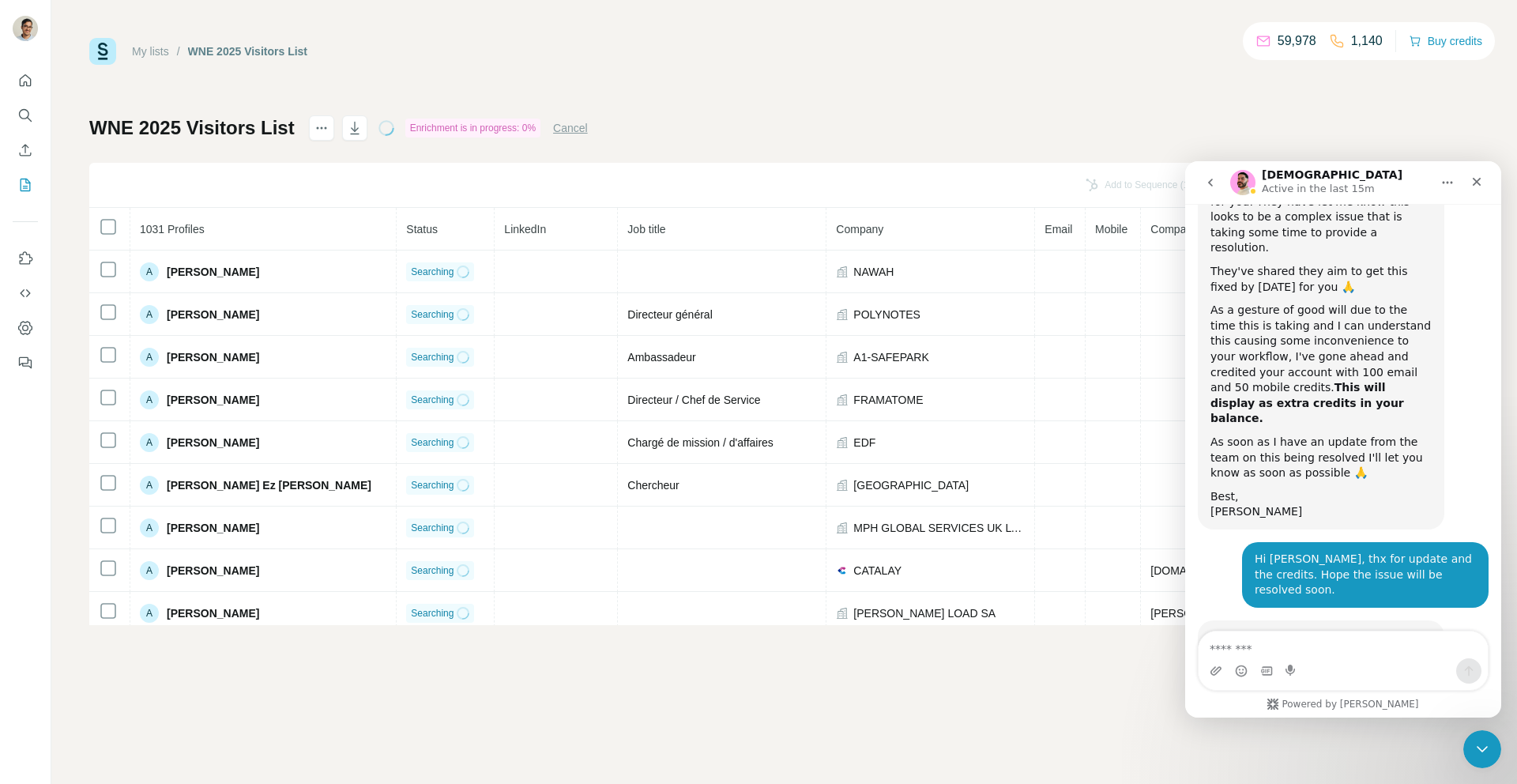
scroll to position [6013, 0]
click at [1315, 651] on textarea "Message…" at bounding box center [1344, 644] width 289 height 27
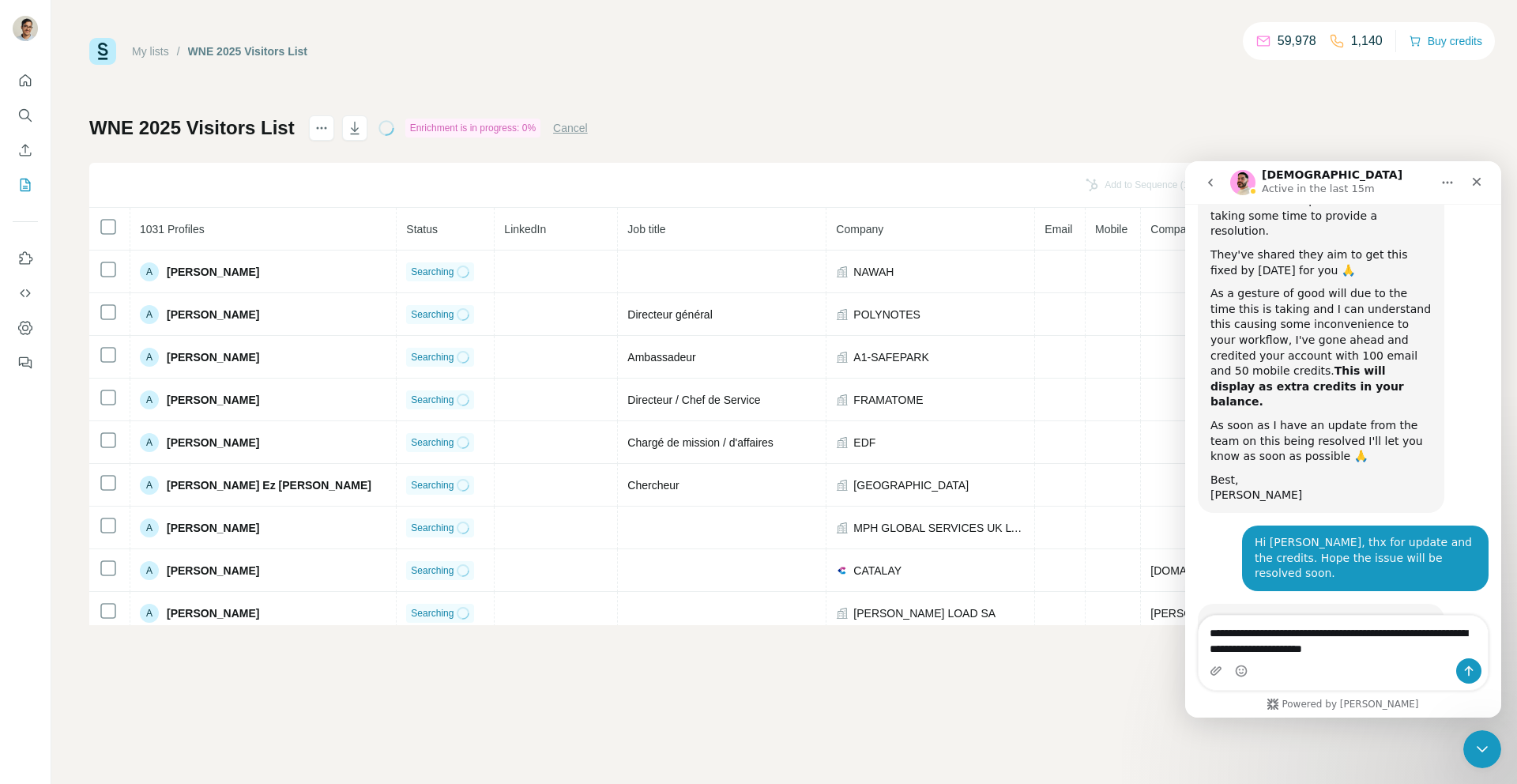
type textarea "**********"
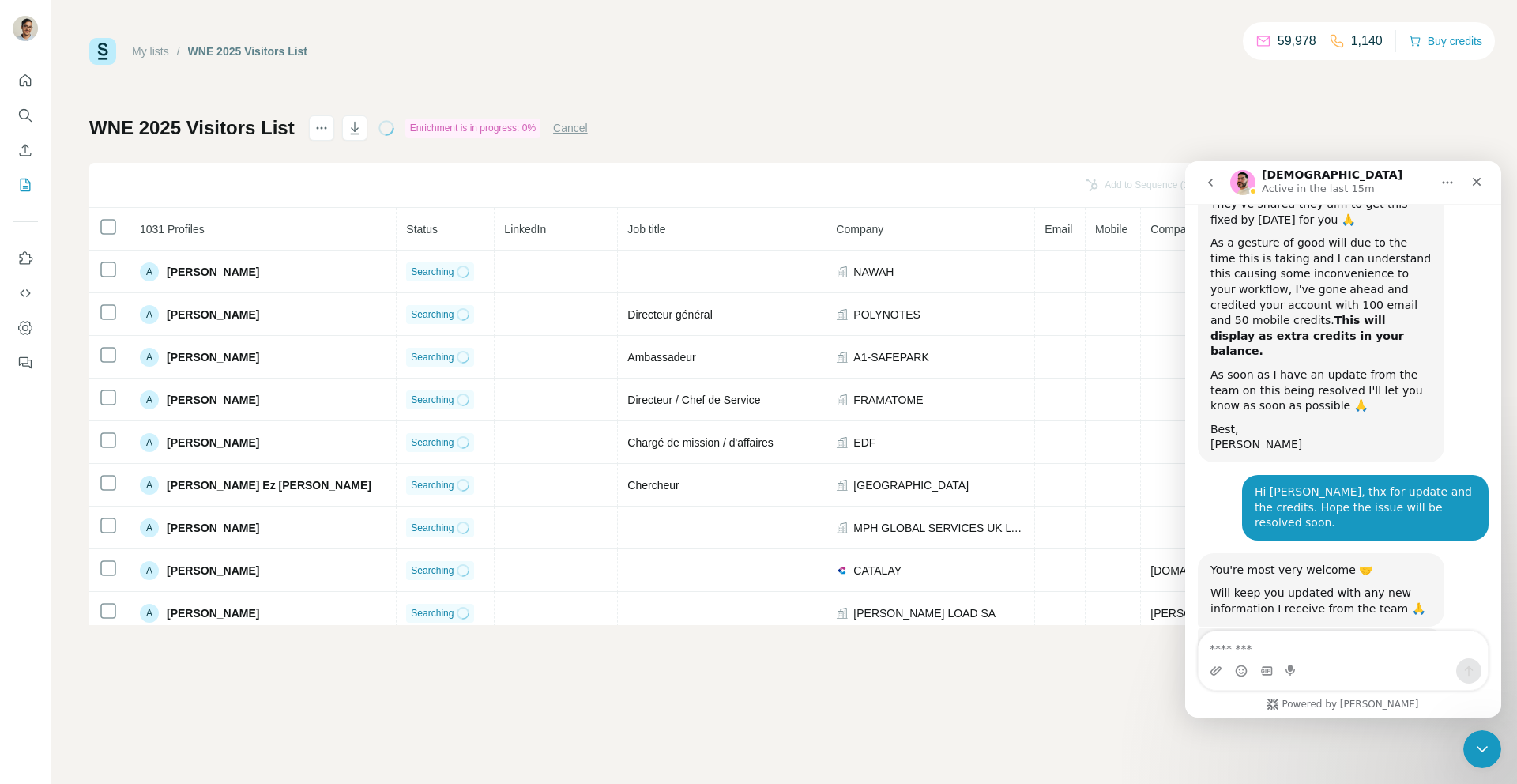
click at [1348, 629] on div "Hi, The team have investigated this and it appears that Google was temporarily …" at bounding box center [1321, 693] width 247 height 128
click at [1284, 715] on div "Please can you disconnect and connect again via the Surfe Side panel?" at bounding box center [1321, 730] width 221 height 30
drag, startPoint x: 1284, startPoint y: 472, endPoint x: 1321, endPoint y: 472, distance: 37.0
click at [1321, 715] on div "Please can you disconnect and connect again via the Surfe Side panel?" at bounding box center [1321, 730] width 221 height 30
click at [1352, 715] on div "Please can you disconnect and connect again via the Surfe Side panel?" at bounding box center [1321, 730] width 221 height 30
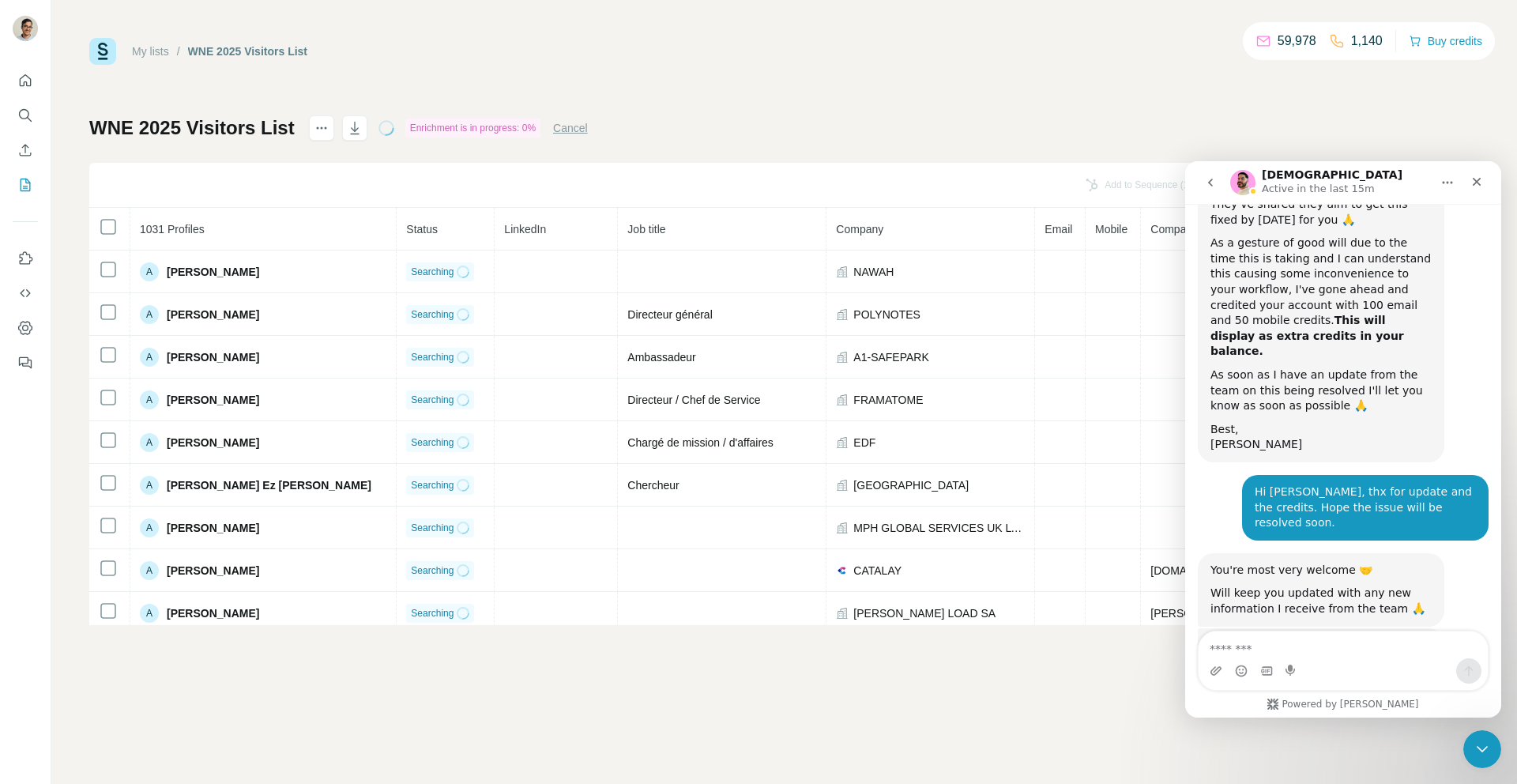
drag, startPoint x: 1352, startPoint y: 464, endPoint x: 1293, endPoint y: 464, distance: 59.0
click at [1293, 715] on div "Please can you disconnect and connect again via the Surfe Side panel?" at bounding box center [1321, 730] width 221 height 30
click at [1487, 187] on div "Close" at bounding box center [1477, 181] width 29 height 29
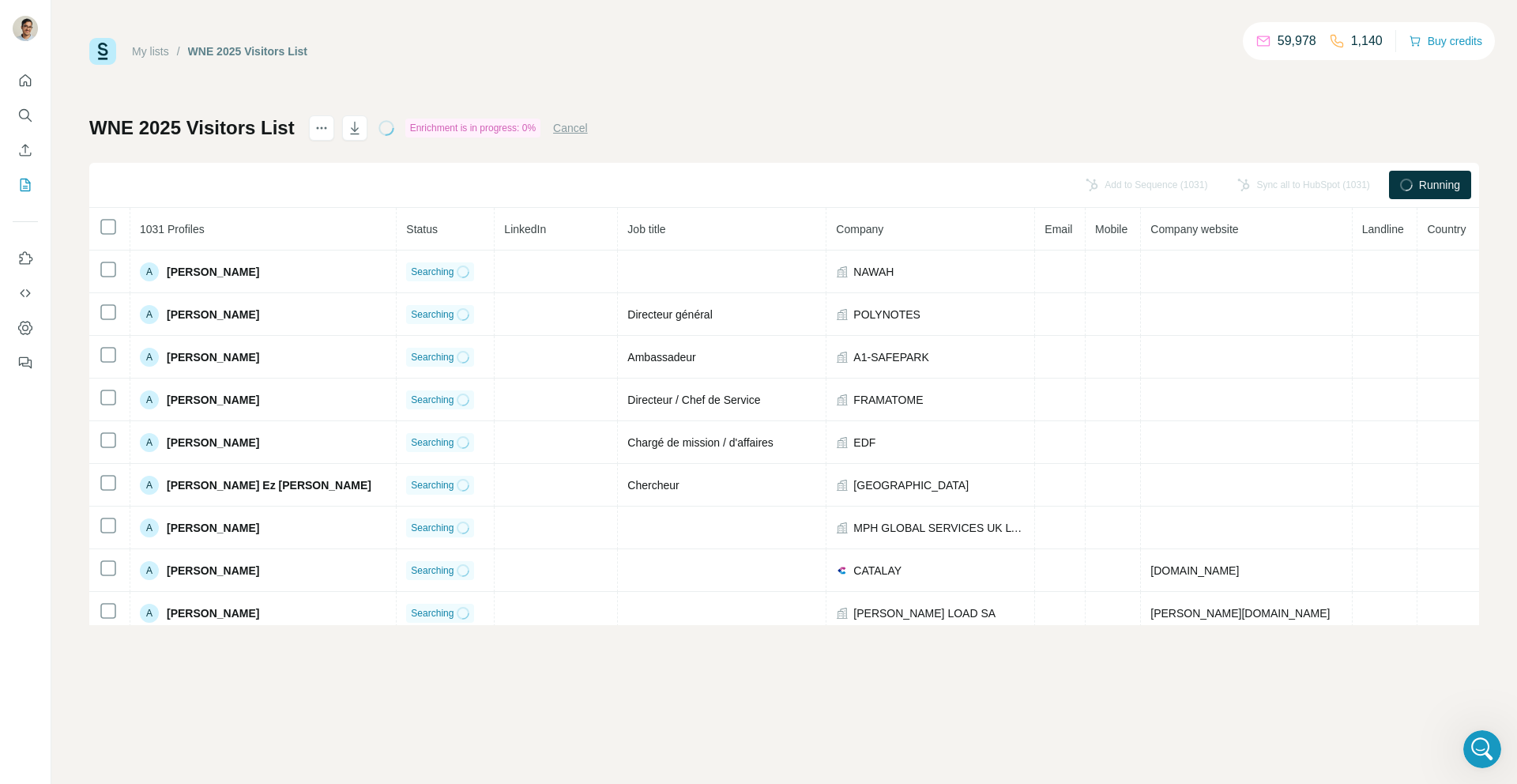
click at [604, 137] on div "WNE 2025 Visitors List Enrichment is in progress: 0% Cancel Add to Sequence (10…" at bounding box center [784, 370] width 1390 height 510
click at [588, 131] on button "Cancel" at bounding box center [570, 128] width 34 height 16
click at [580, 130] on button "Cancel" at bounding box center [570, 128] width 34 height 16
click at [38, 748] on icon "Open Intercom Messenger" at bounding box center [34, 749] width 18 height 21
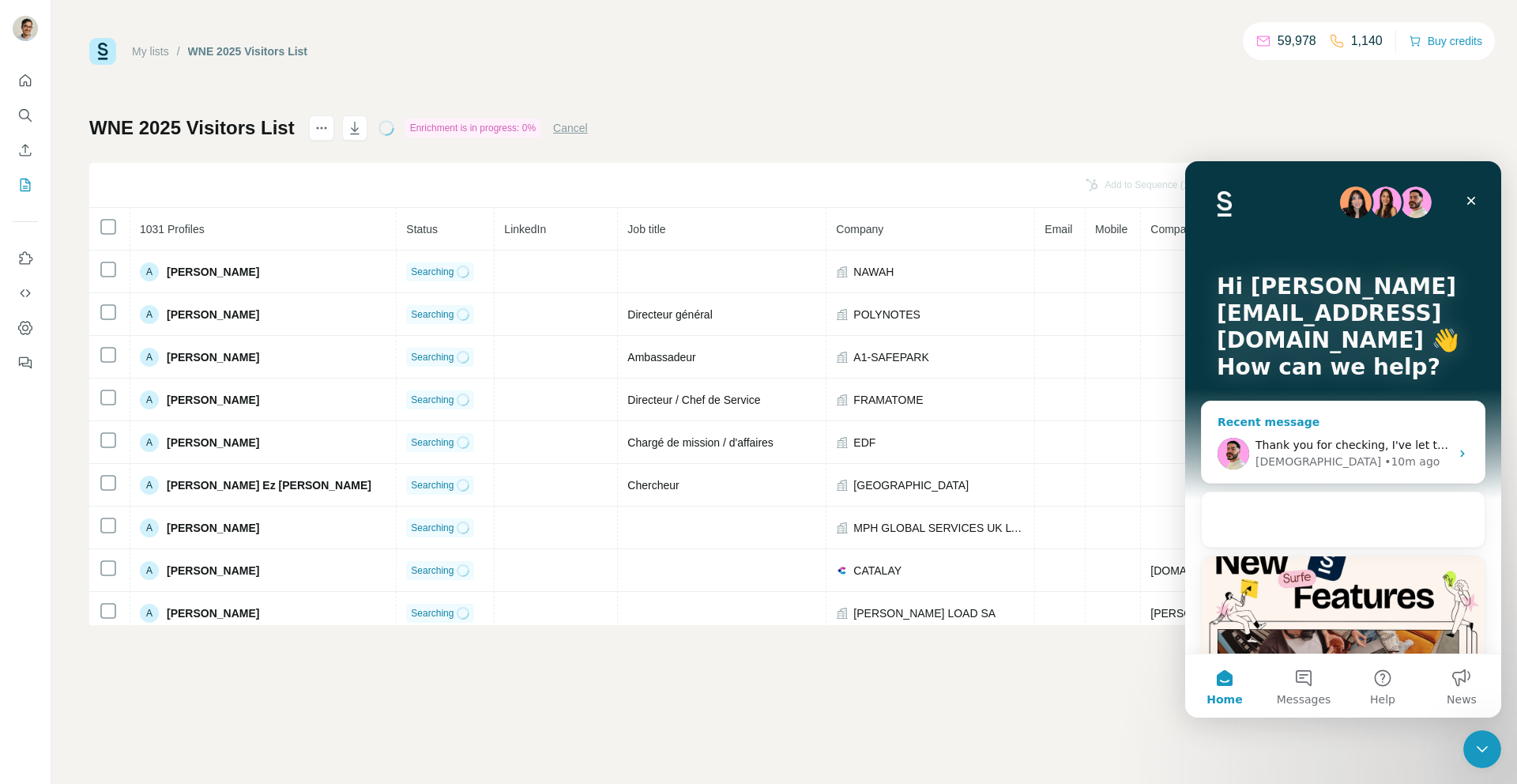
click at [1295, 463] on div "[DEMOGRAPHIC_DATA]" at bounding box center [1318, 461] width 126 height 17
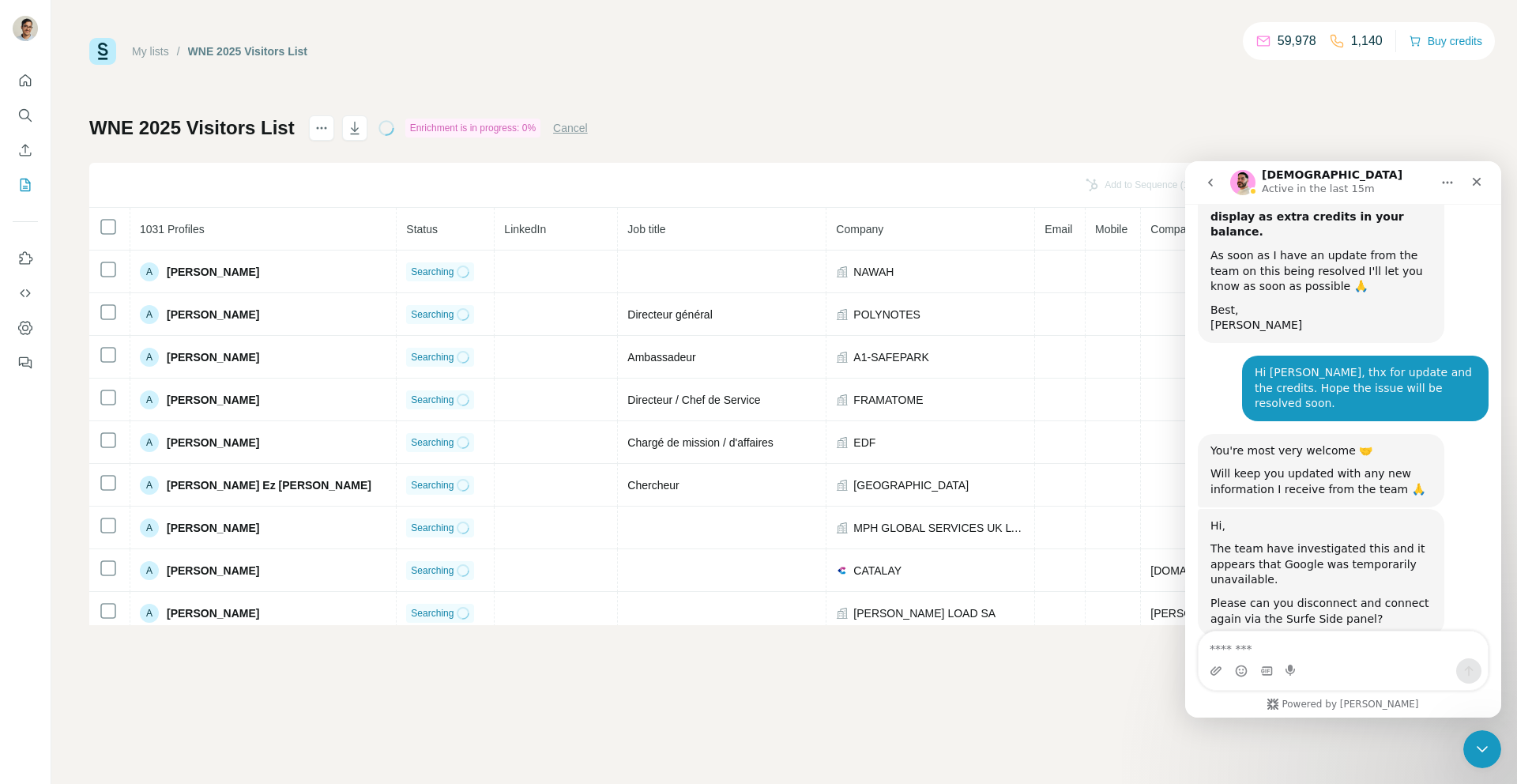
scroll to position [6225, 0]
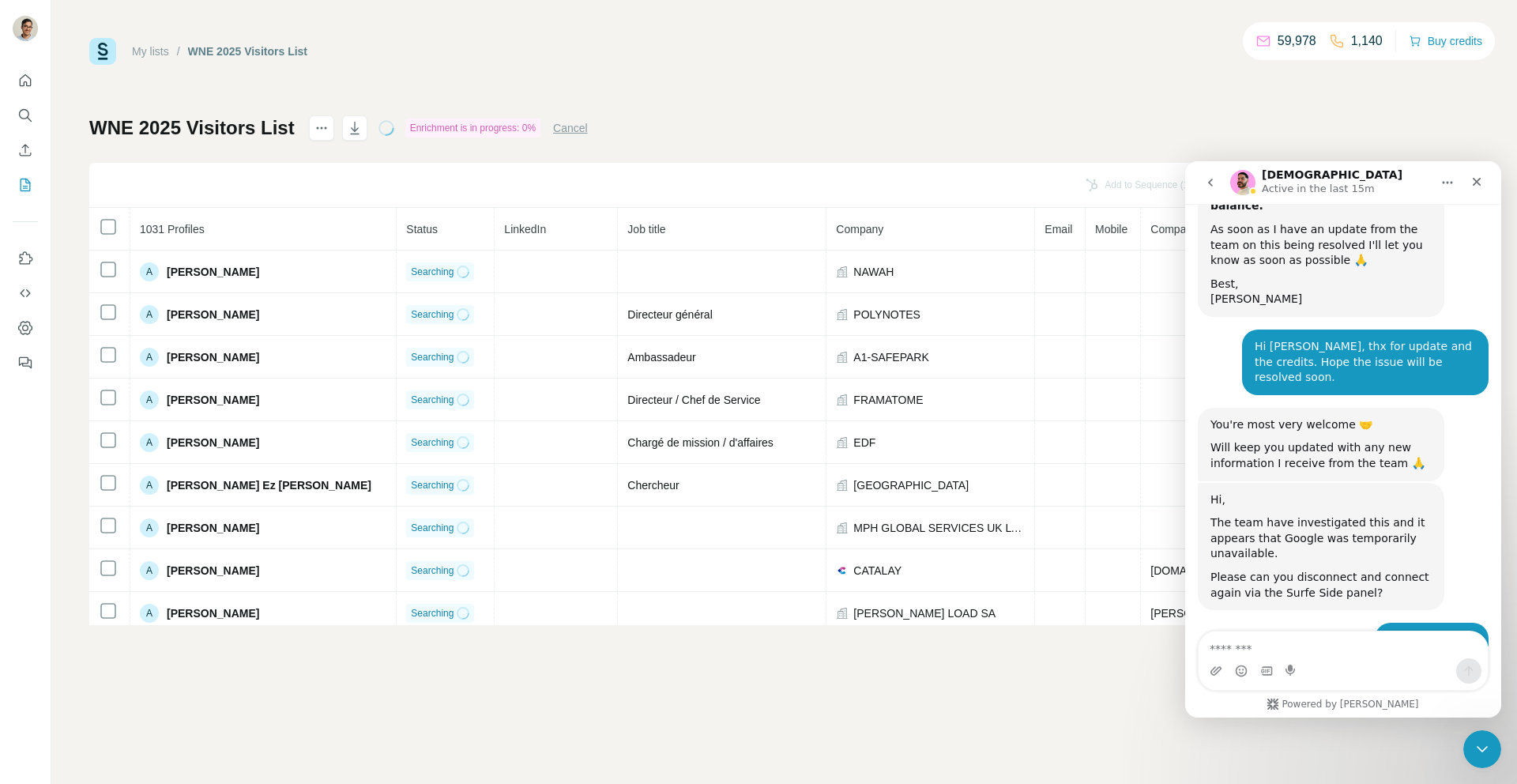
click at [1305, 623] on div "Sure, let me try. [PERSON_NAME][EMAIL_ADDRESS][DOMAIN_NAME] • 22m ago" at bounding box center [1344, 640] width 291 height 36
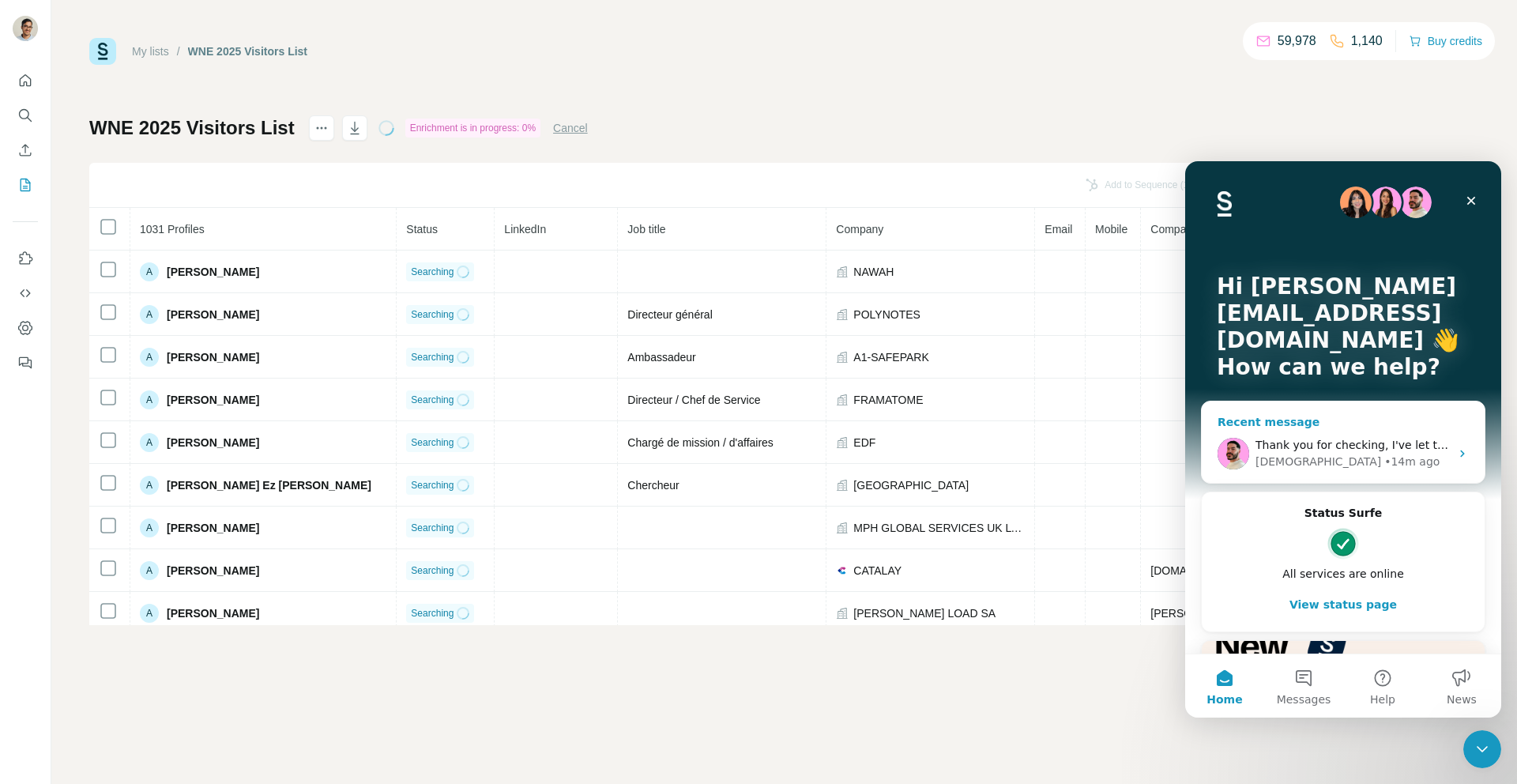
click at [1348, 446] on span "Thank you for checking, I've let the team know 🙏 Hang in there, we will get thi…" at bounding box center [1528, 445] width 545 height 13
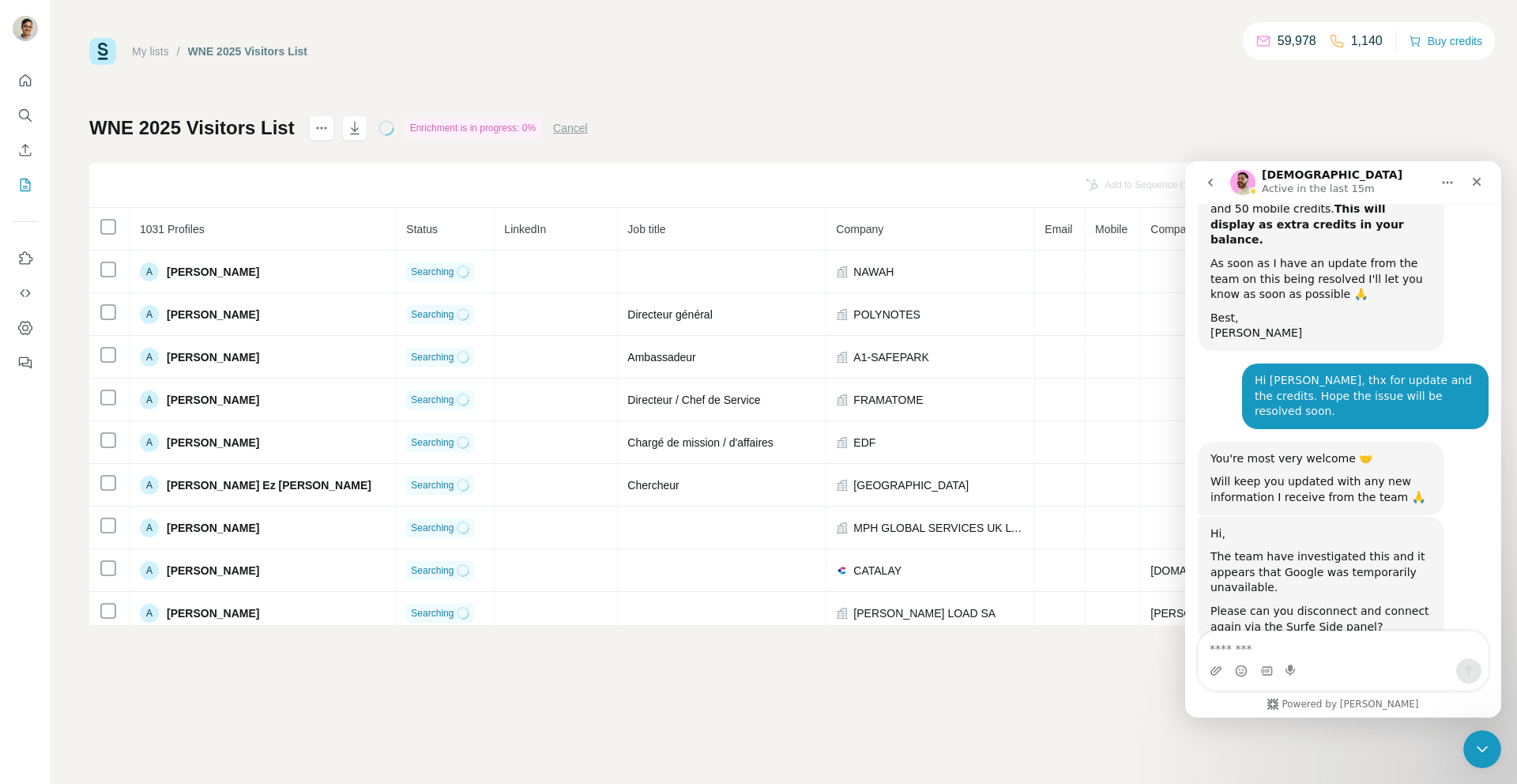
scroll to position [6225, 0]
